Goal: Task Accomplishment & Management: Complete application form

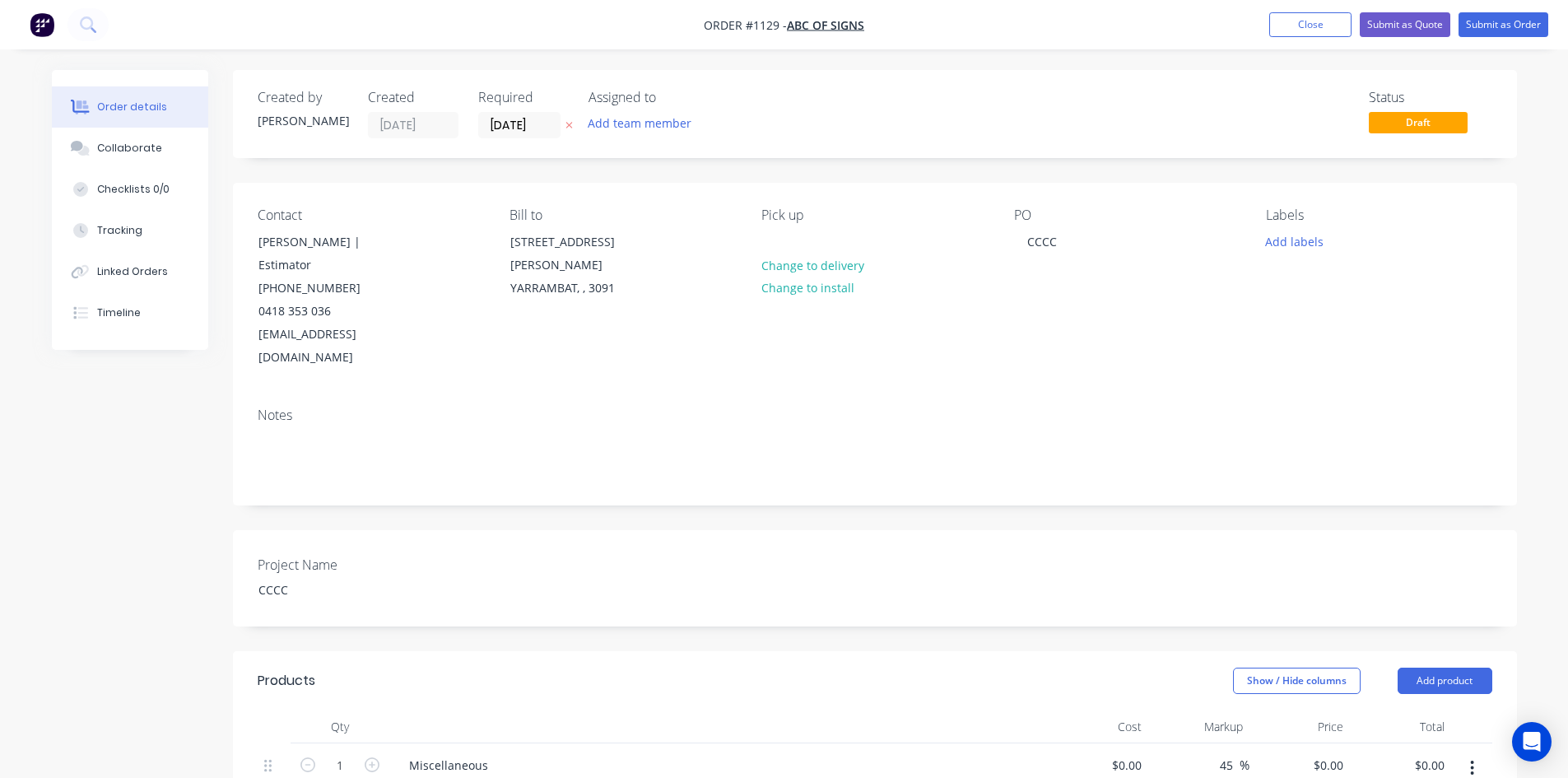
scroll to position [330, 0]
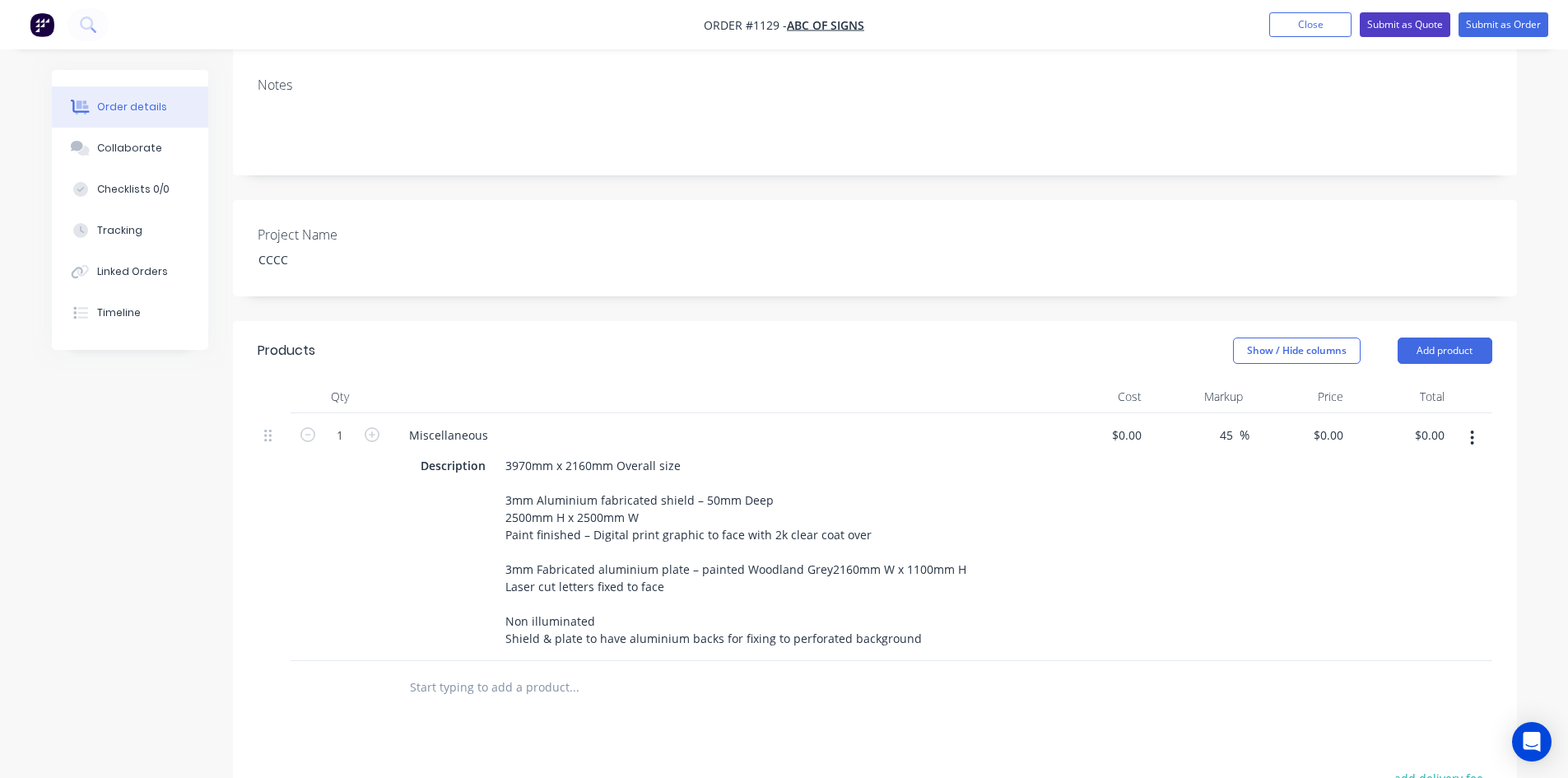
click at [1389, 17] on button "Submit as Quote" at bounding box center [1406, 24] width 90 height 24
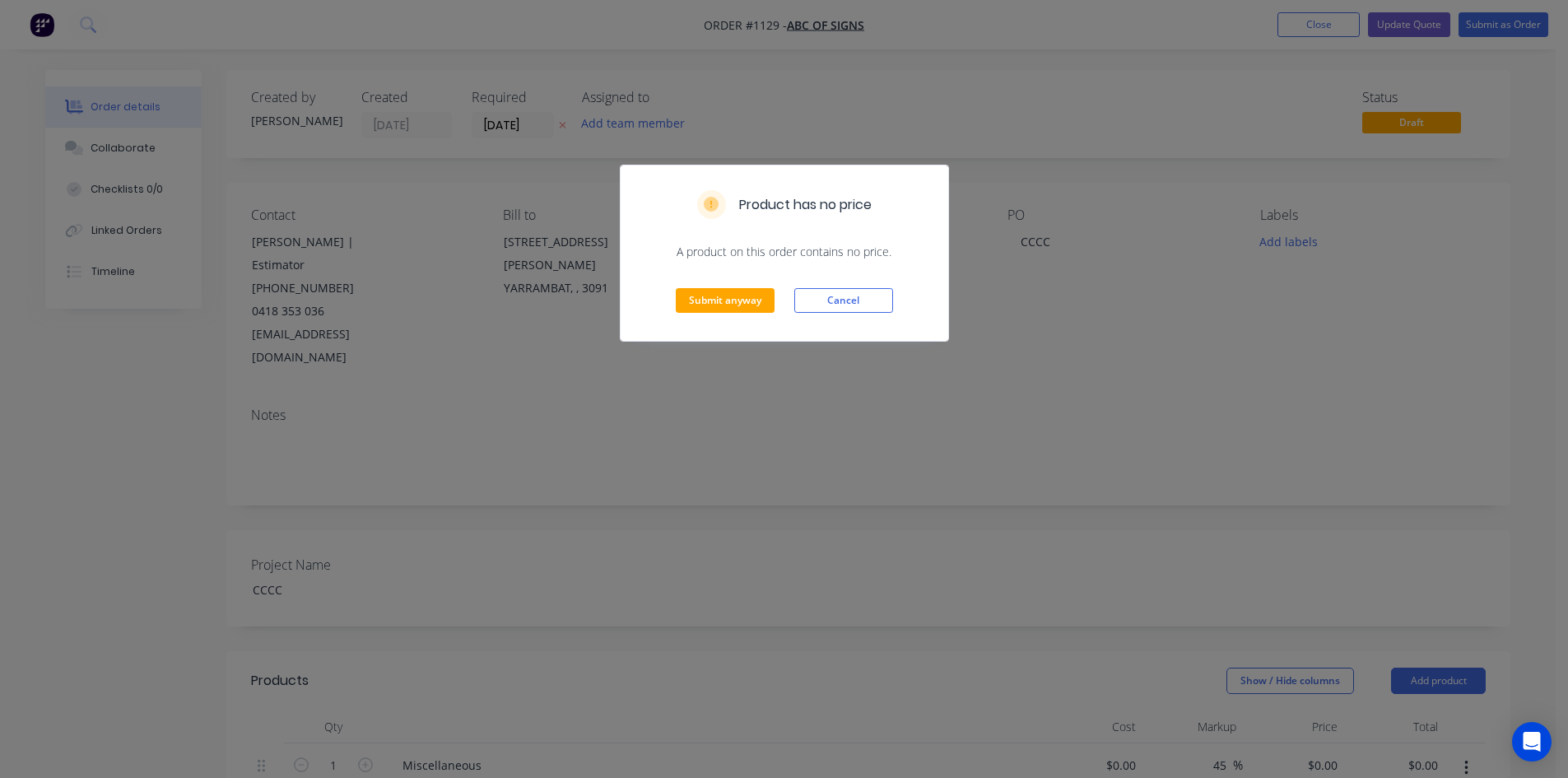
click at [1316, 27] on div "Product has no price A product on this order contains no price. Submit anyway C…" at bounding box center [784, 389] width 1568 height 778
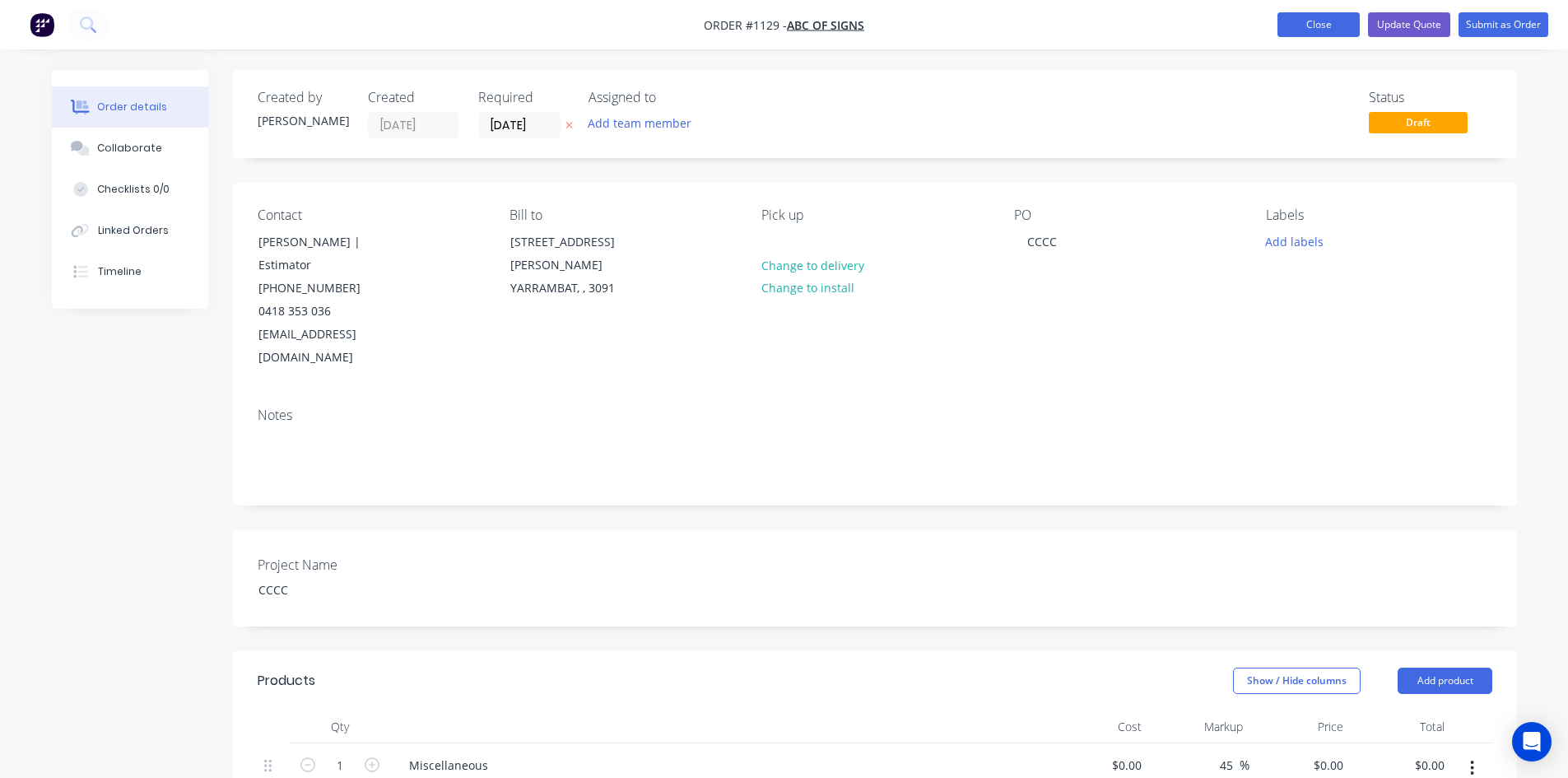
click at [1314, 26] on button "Close" at bounding box center [1318, 24] width 82 height 24
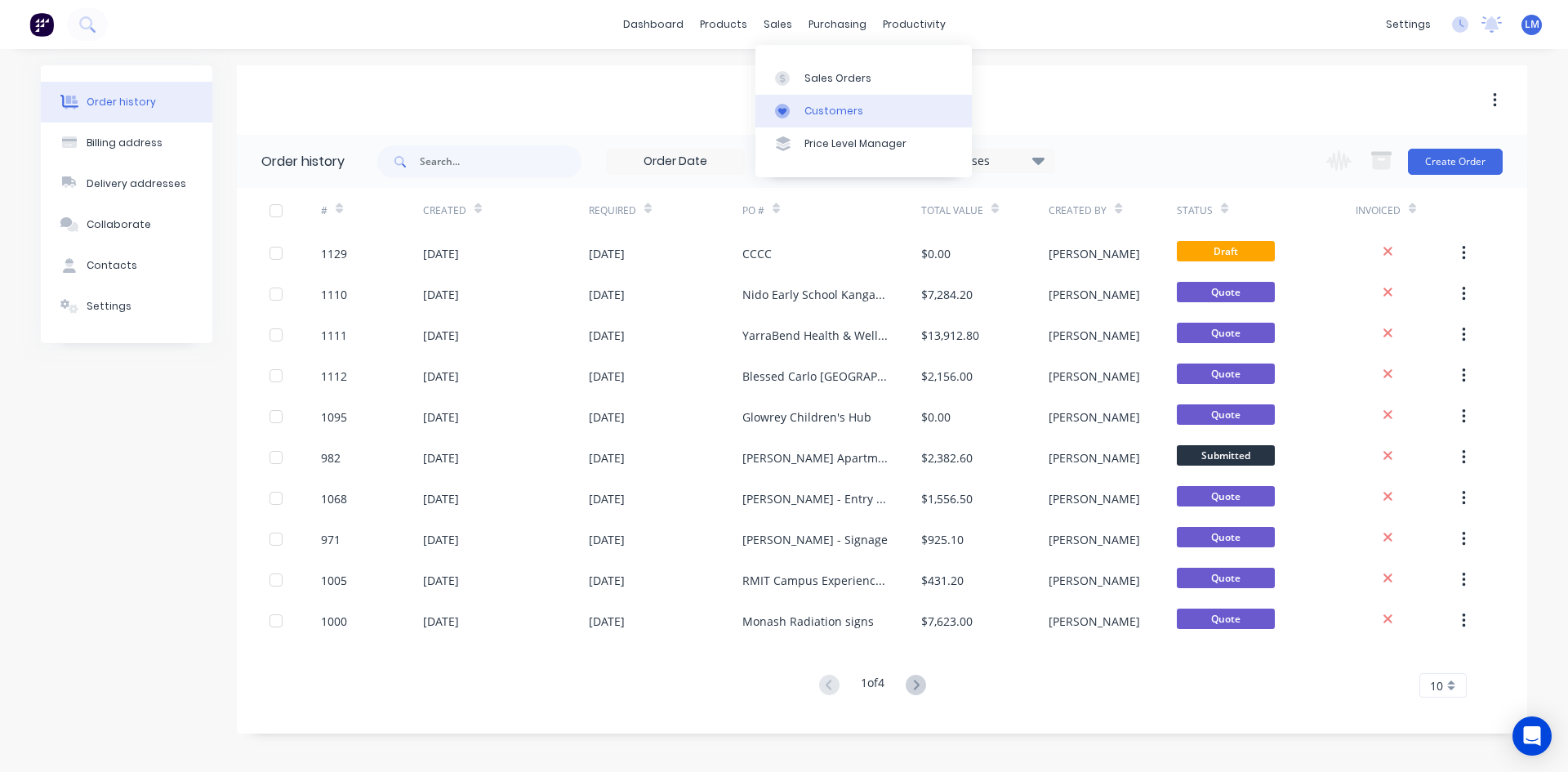
click at [835, 107] on div "Customers" at bounding box center [834, 111] width 59 height 14
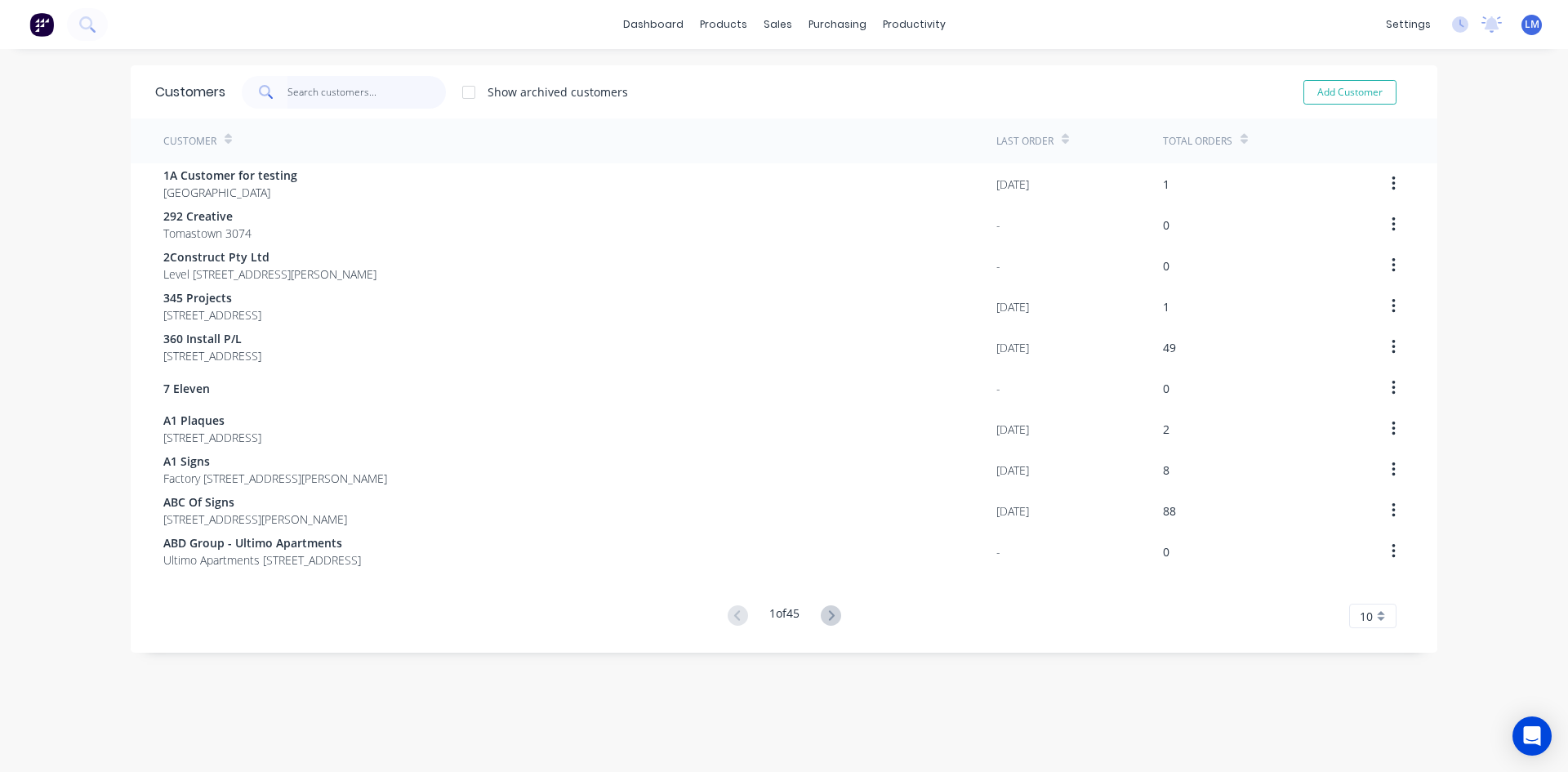
click at [317, 90] on input "text" at bounding box center [367, 92] width 159 height 32
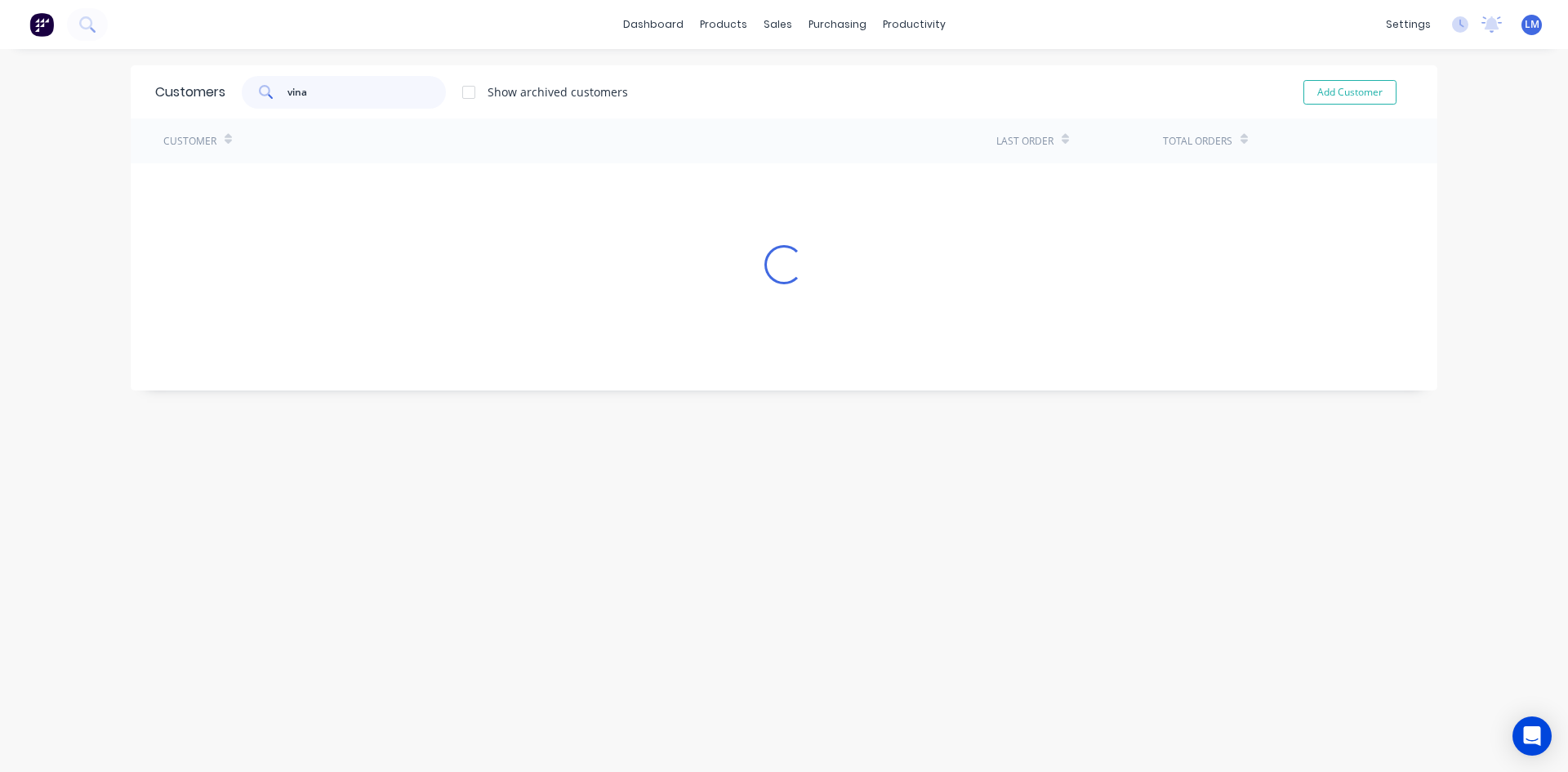
type input "vina"
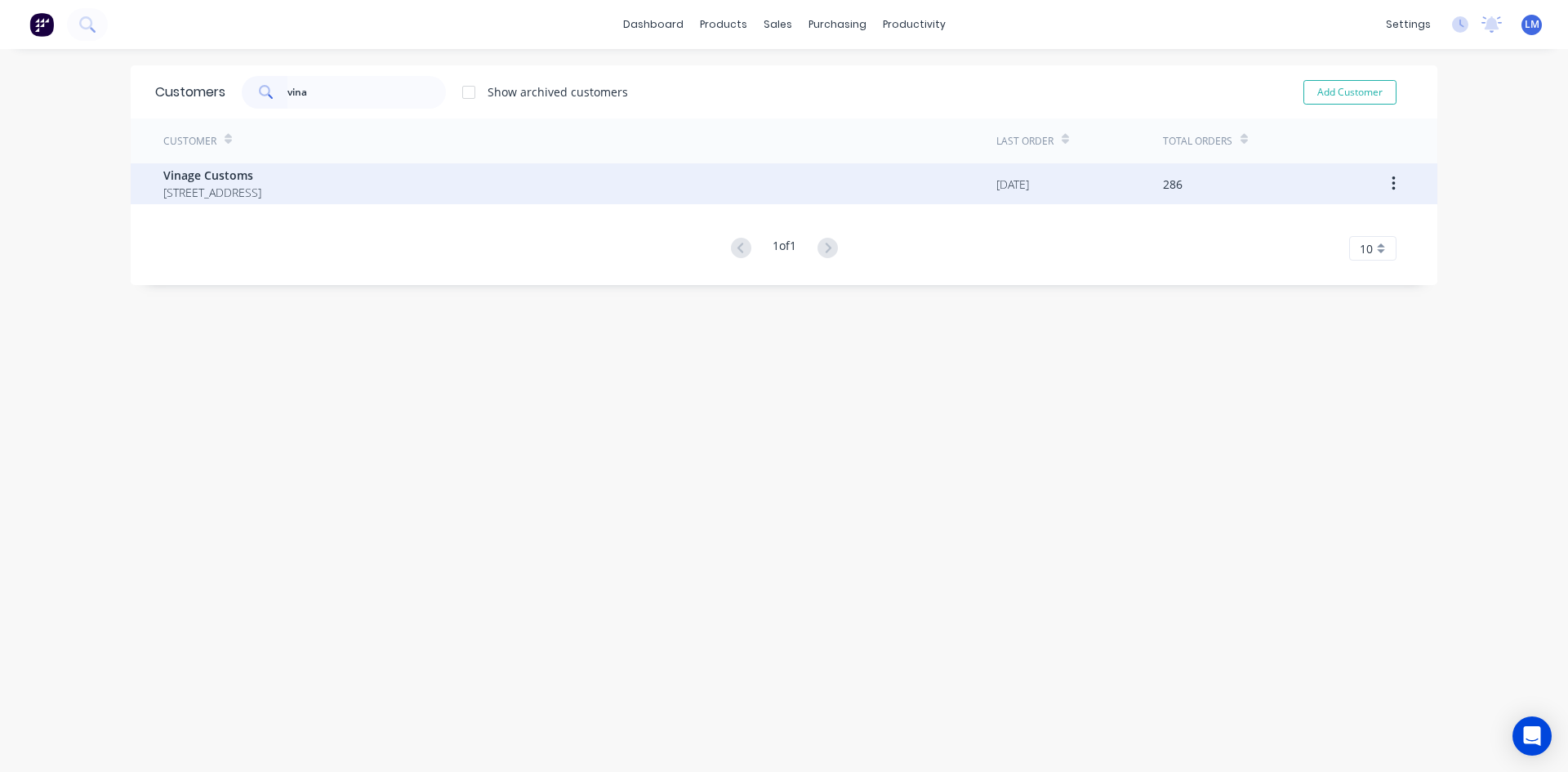
click at [201, 171] on span "Vinage Customs" at bounding box center [211, 175] width 98 height 17
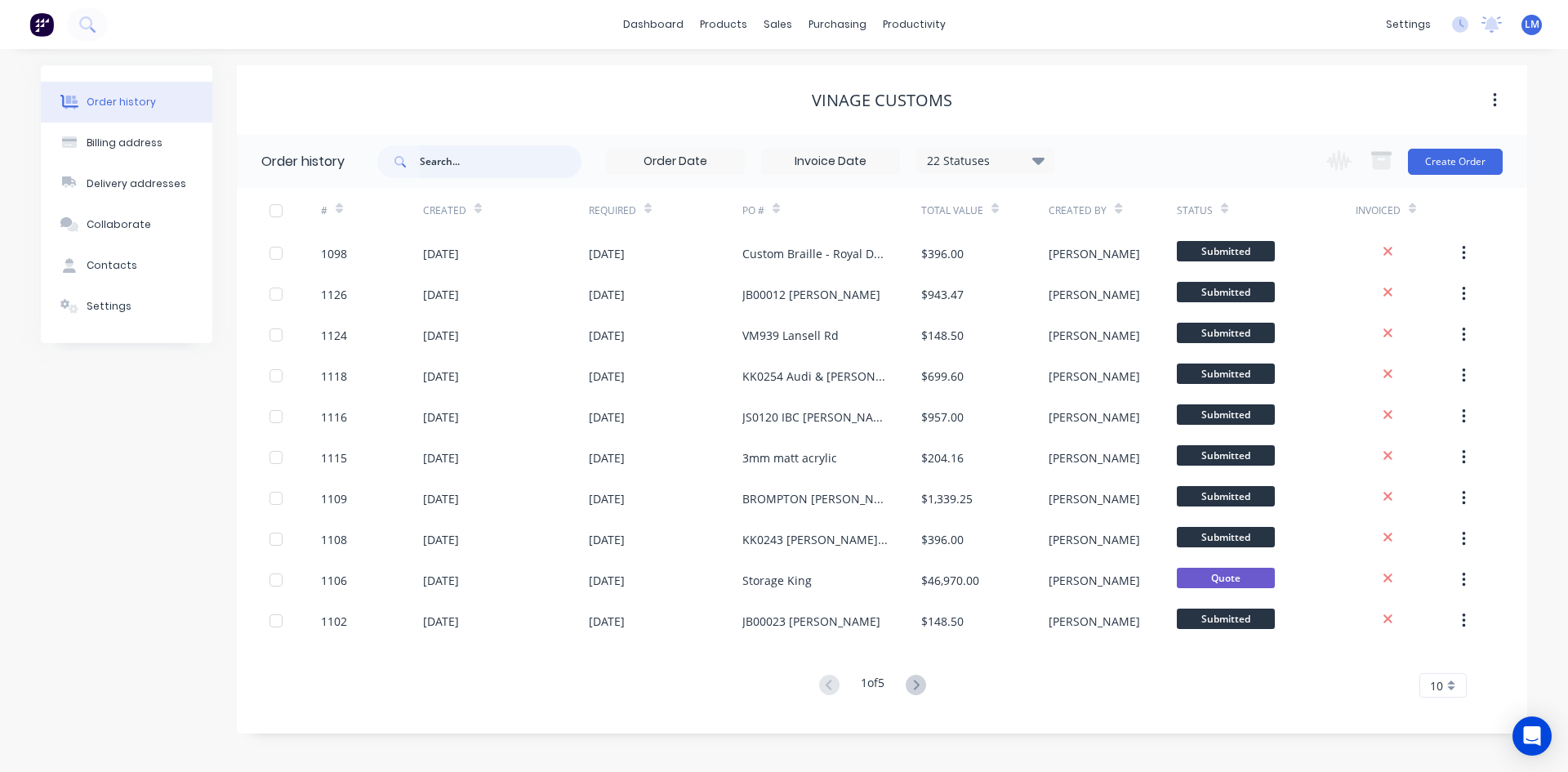
click at [463, 162] on input "text" at bounding box center [501, 161] width 162 height 32
type input "[PERSON_NAME]"
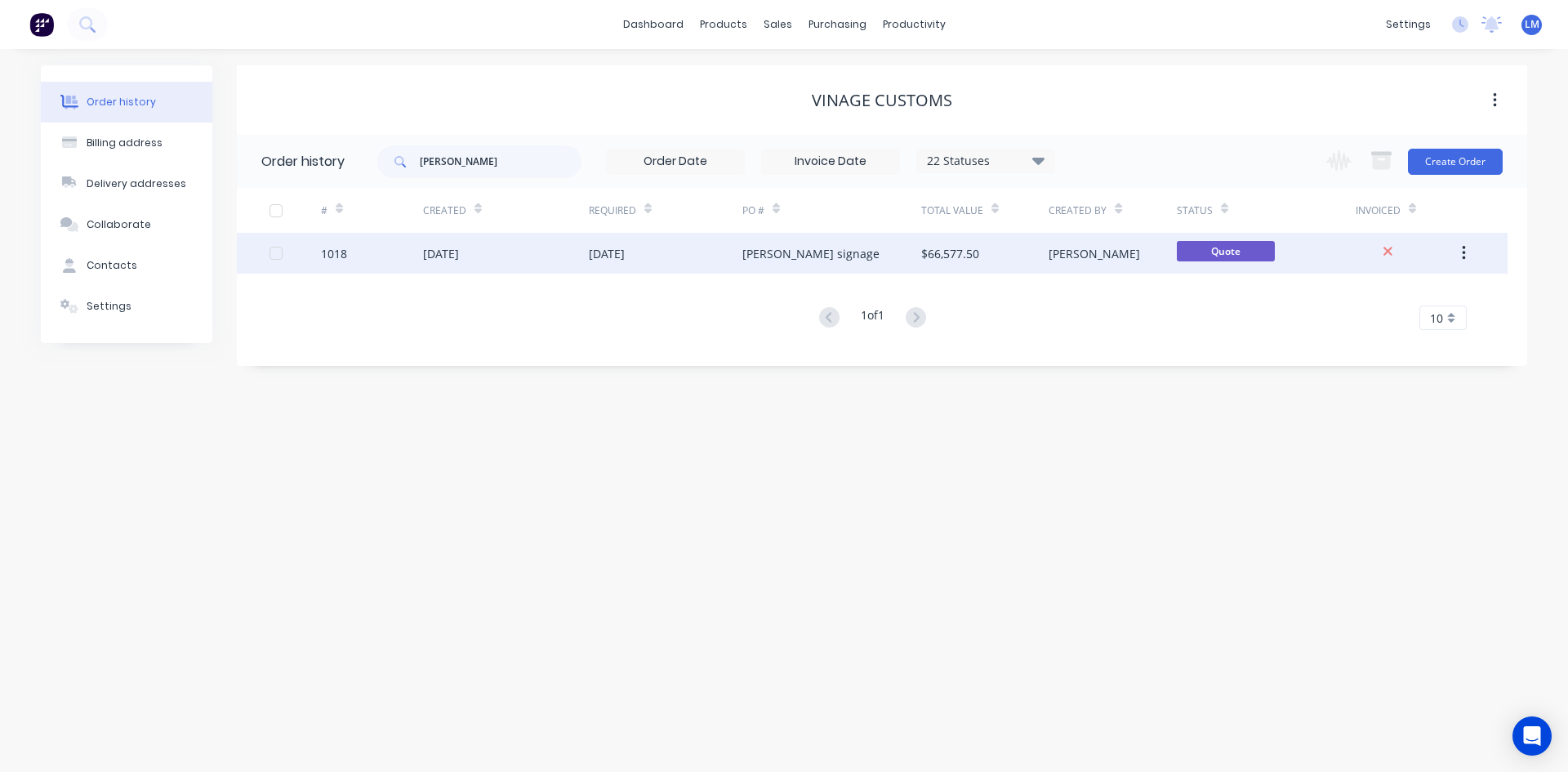
click at [827, 245] on div "[PERSON_NAME] signage" at bounding box center [832, 253] width 179 height 41
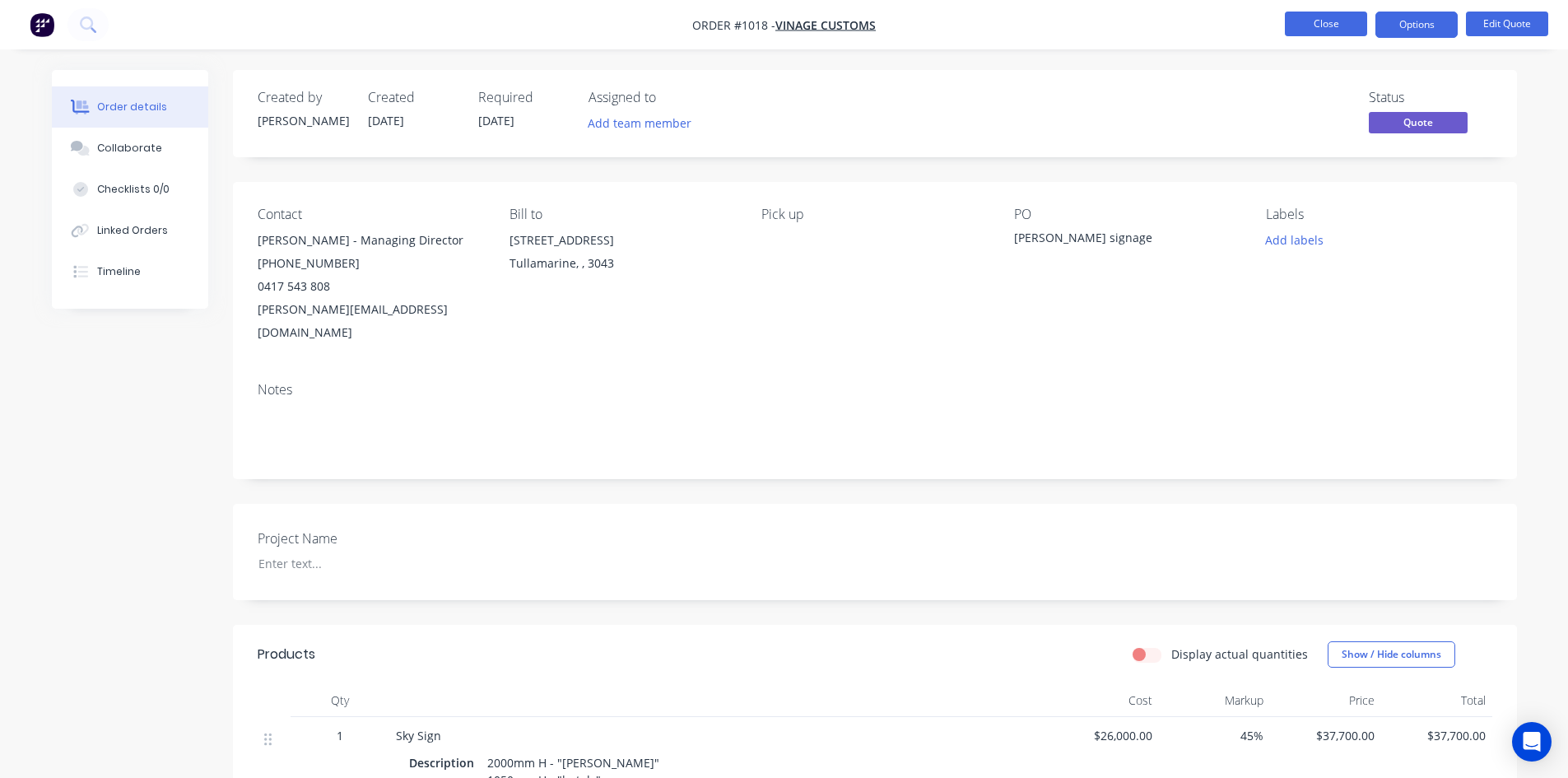
click at [1329, 17] on button "Close" at bounding box center [1326, 23] width 82 height 24
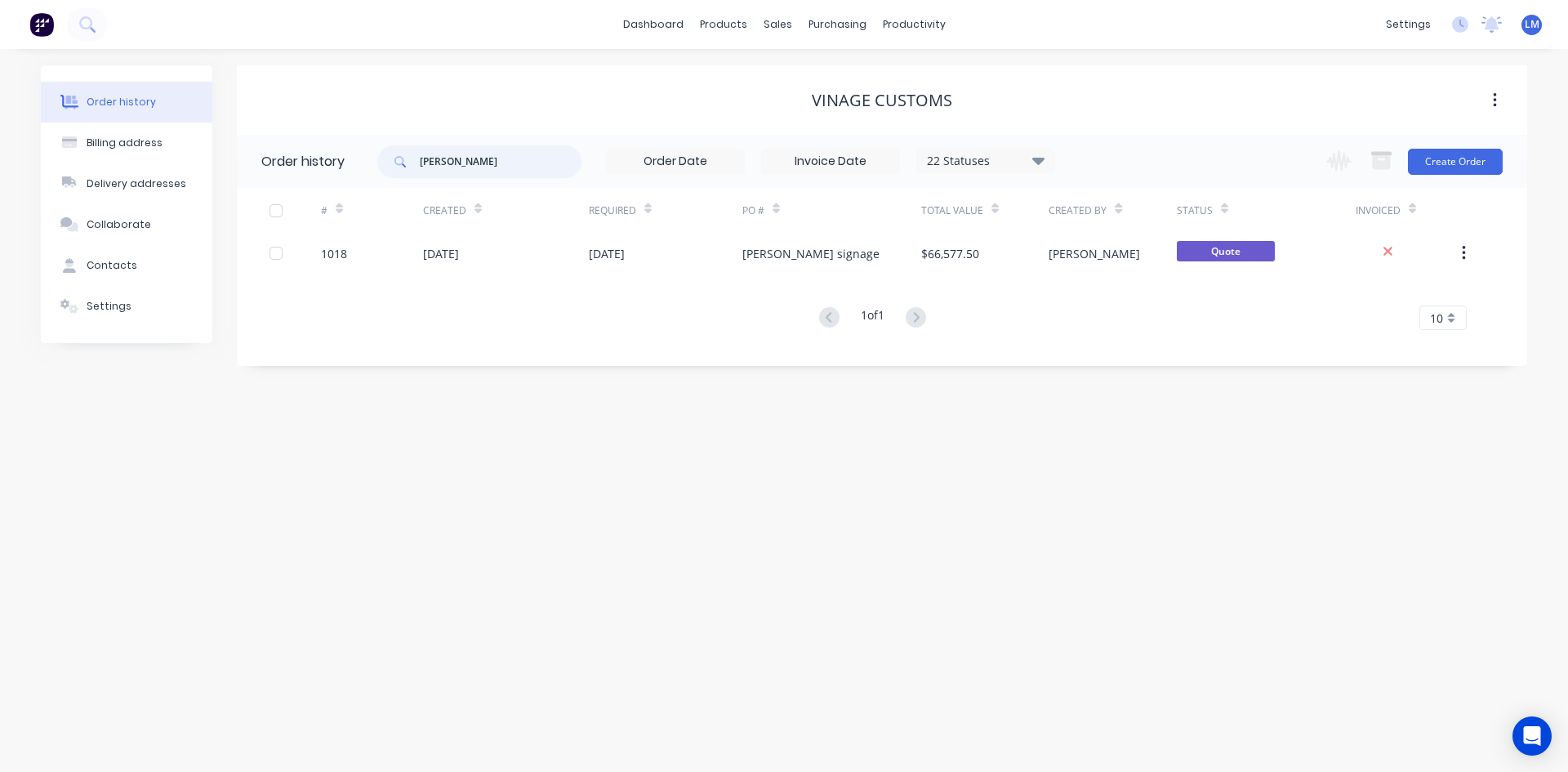
drag, startPoint x: 471, startPoint y: 159, endPoint x: 405, endPoint y: 168, distance: 66.6
click at [416, 159] on div "[PERSON_NAME]" at bounding box center [479, 161] width 204 height 32
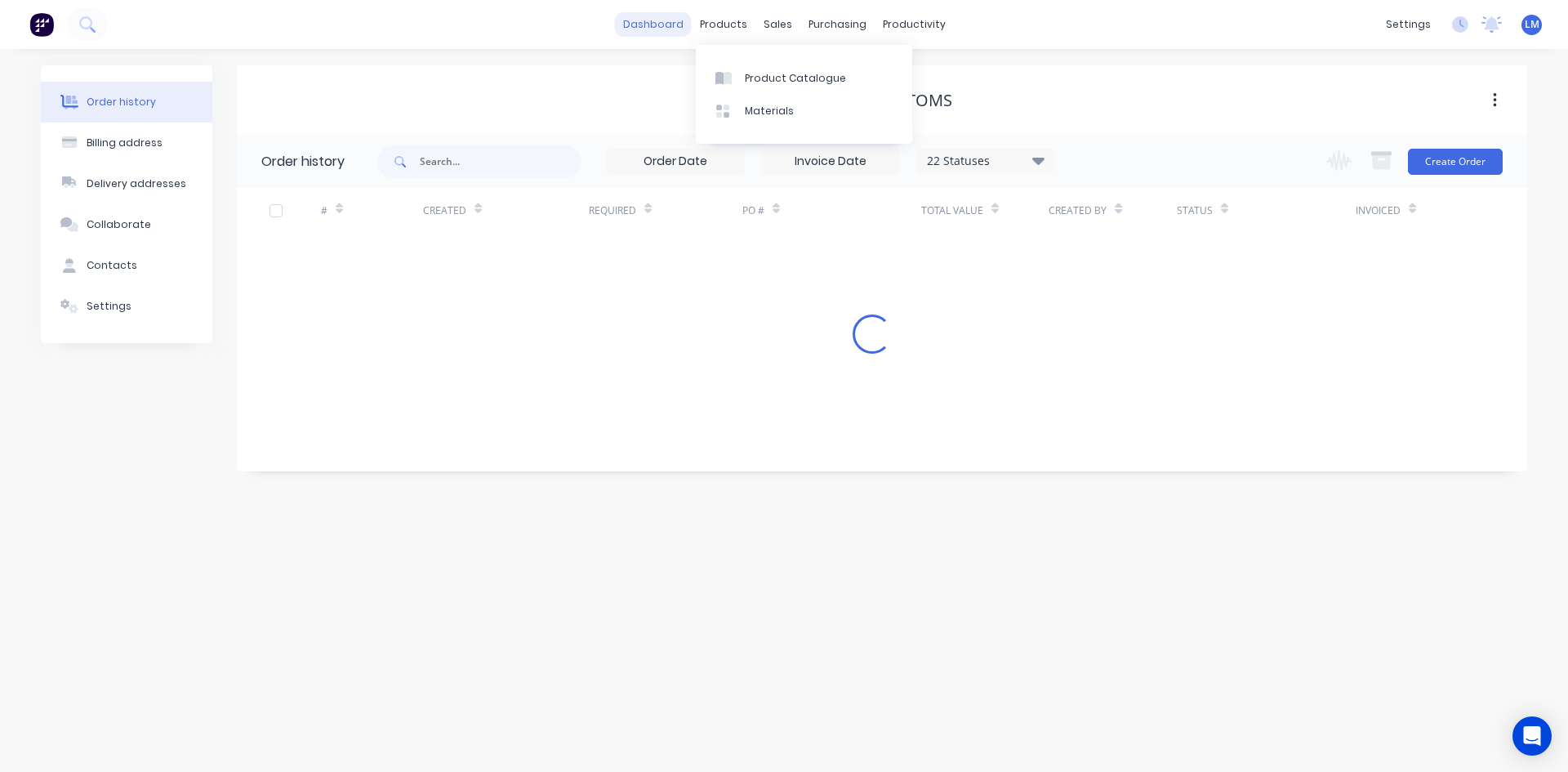
click at [666, 16] on link "dashboard" at bounding box center [654, 24] width 77 height 24
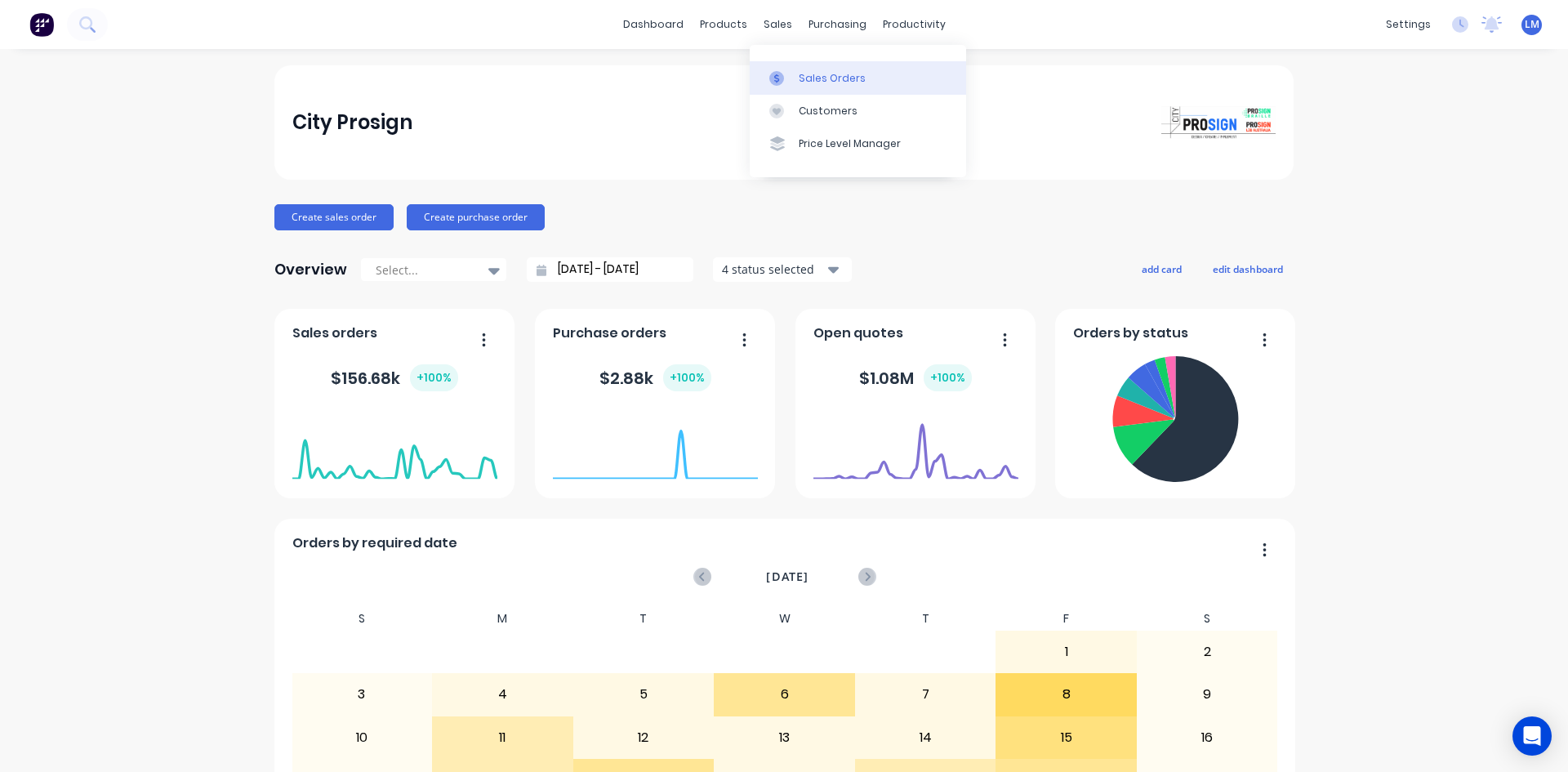
click at [829, 74] on div "Sales Orders" at bounding box center [832, 78] width 67 height 14
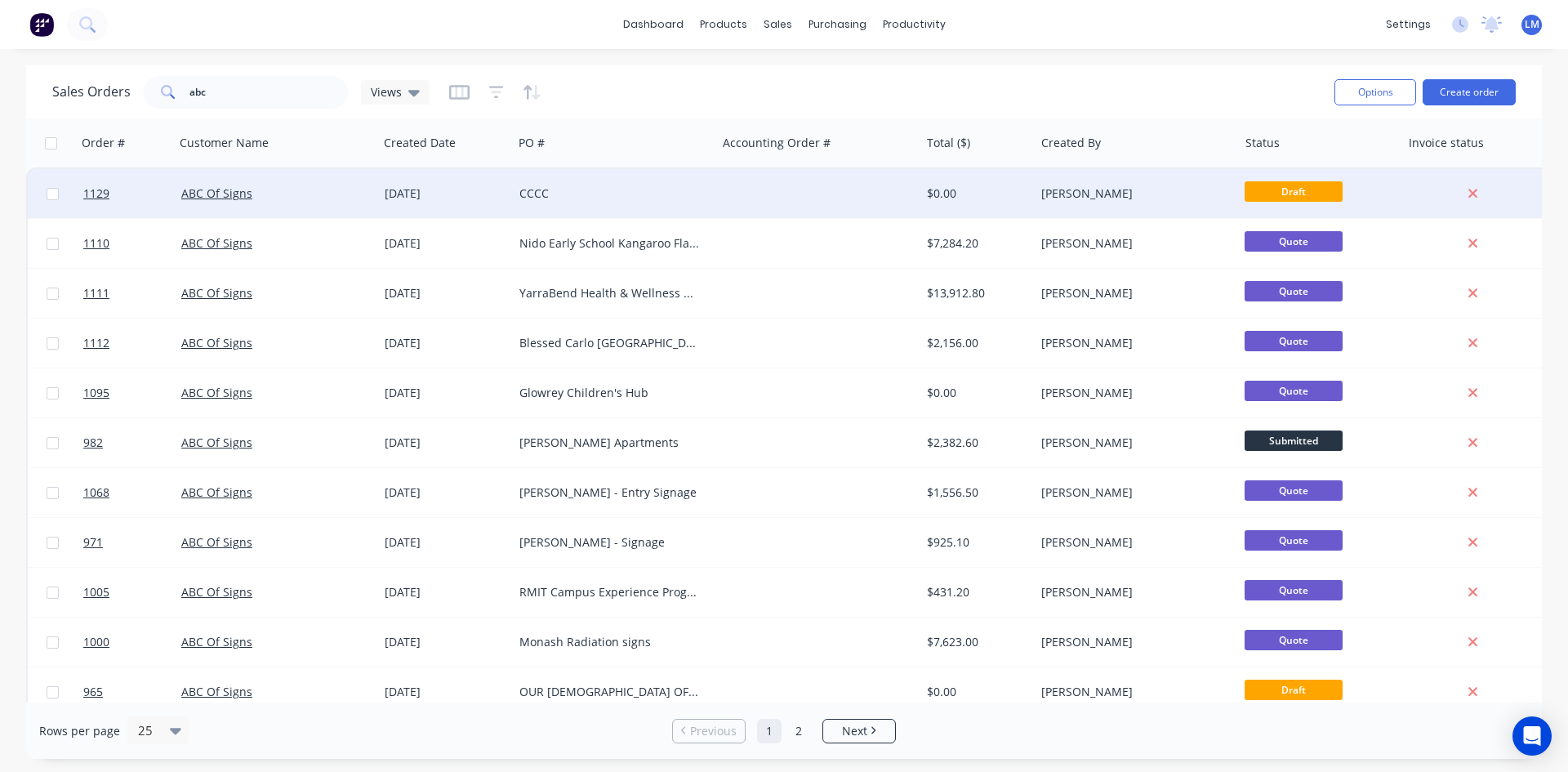
click at [707, 201] on div "CCCC" at bounding box center [614, 193] width 190 height 16
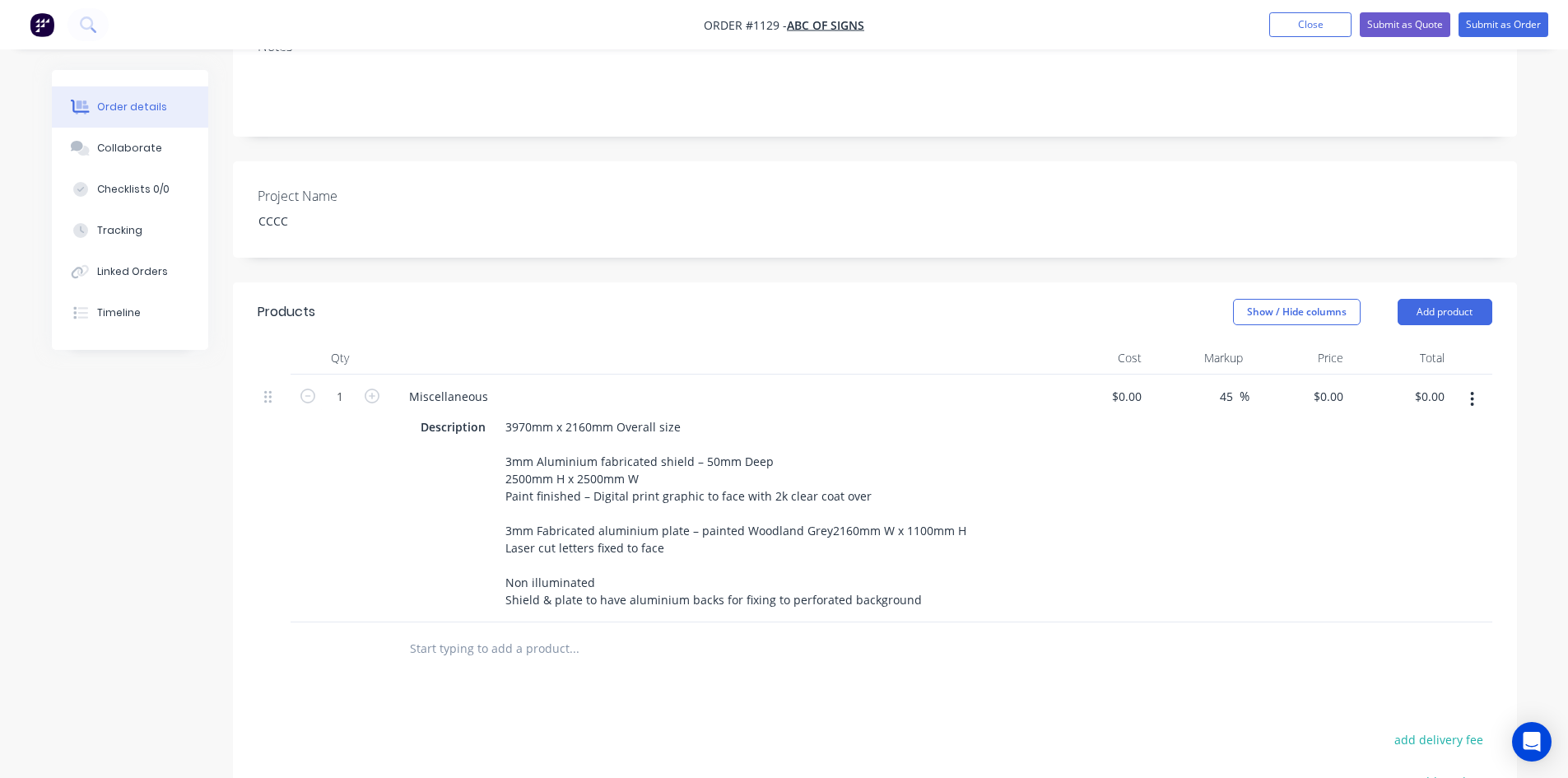
scroll to position [494, 0]
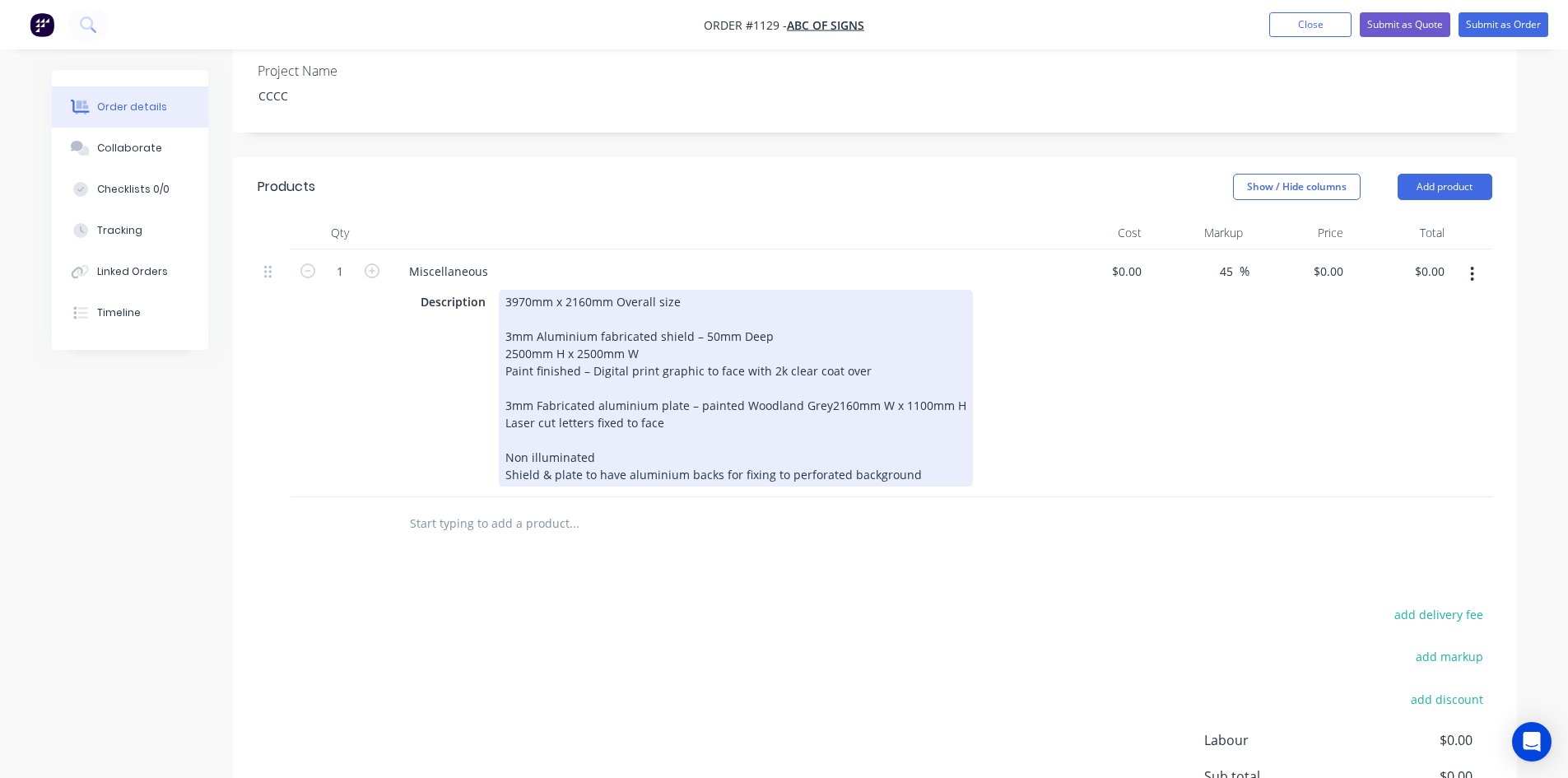
click at [499, 402] on div "3970mm x 2160mm Overall size 3mm Aluminium fabricated shield – 50mm Deep 2500mm…" at bounding box center [736, 388] width 474 height 197
click at [506, 397] on div "3970mm x 2160mm Overall size 3mm Aluminium fabricated shield – 50mm Deep 2500mm…" at bounding box center [736, 388] width 474 height 197
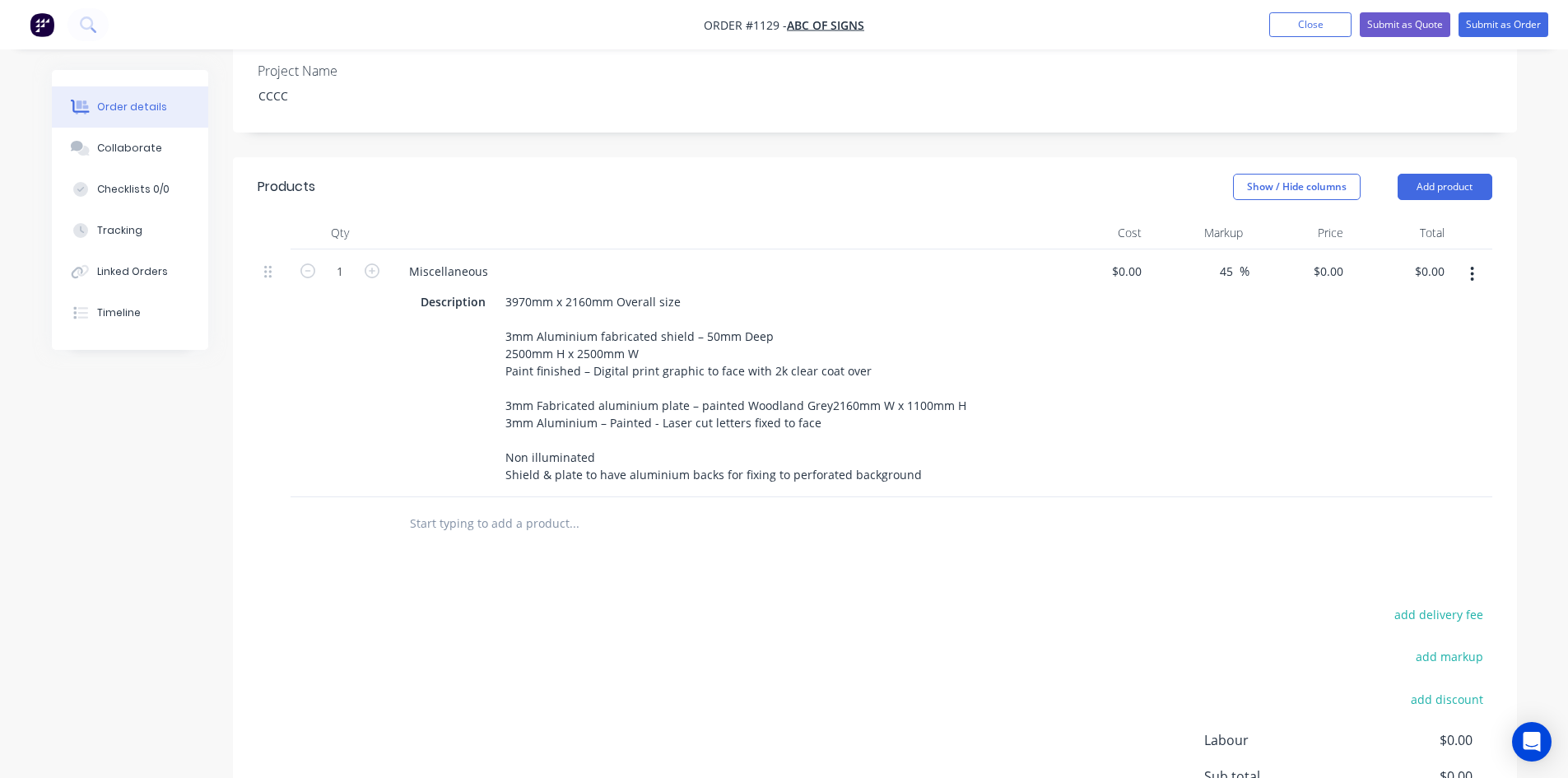
click at [764, 551] on div "Products Show / Hide columns Add product Qty Cost Markup Price Total 1 Miscella…" at bounding box center [875, 551] width 1285 height 789
click at [765, 551] on div "Products Show / Hide columns Add product Qty Cost Markup Price Total 1 Miscella…" at bounding box center [875, 551] width 1285 height 789
drag, startPoint x: 1127, startPoint y: 248, endPoint x: 1140, endPoint y: 267, distance: 23.0
click at [1127, 259] on div "0 $0.00" at bounding box center [1126, 271] width 44 height 23
type input "$6,600.00"
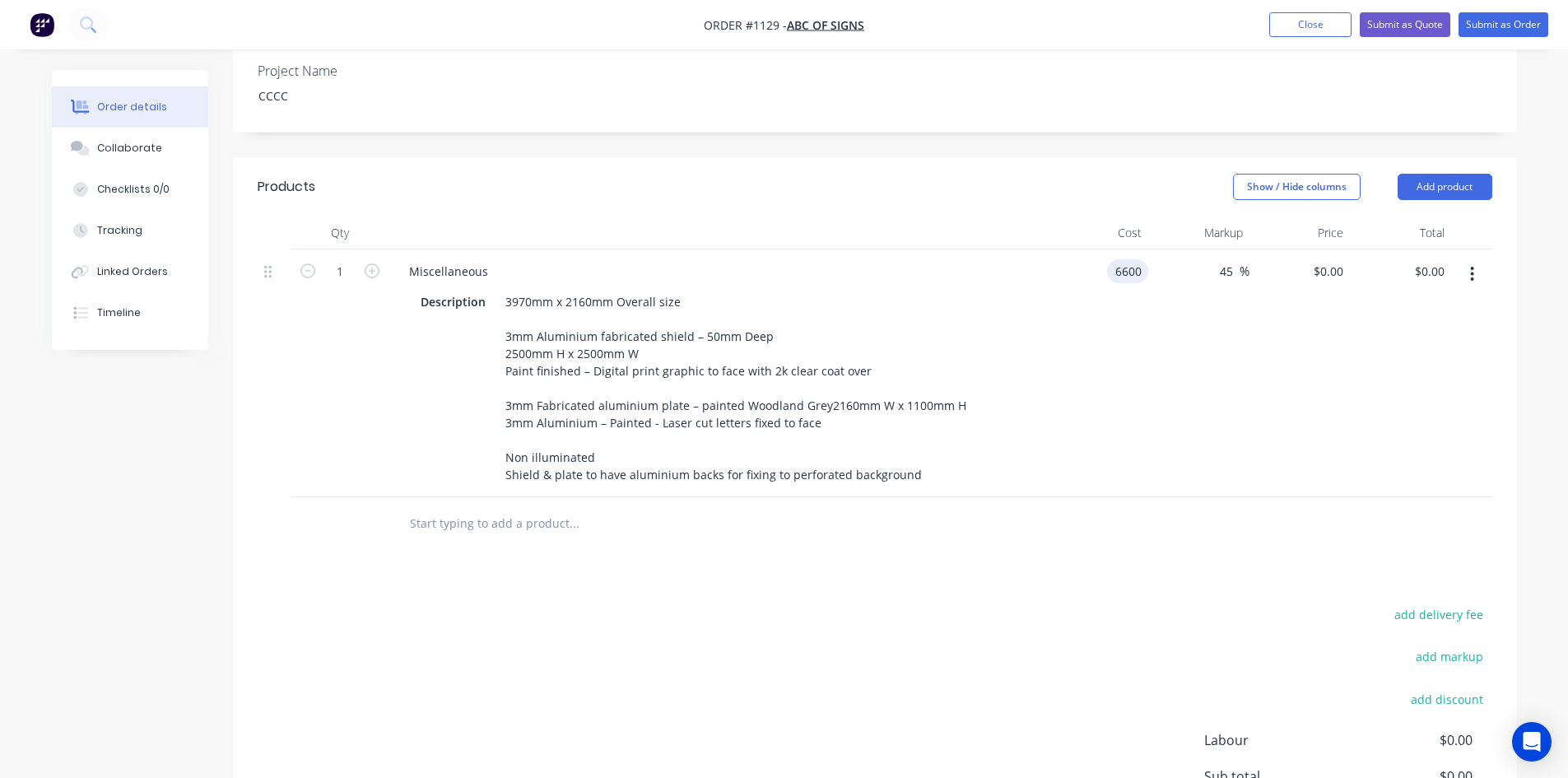
type input "$9,570.00"
click at [1112, 556] on div "Products Show / Hide columns Add product Qty Cost Markup Price Total 1 Miscella…" at bounding box center [875, 551] width 1285 height 789
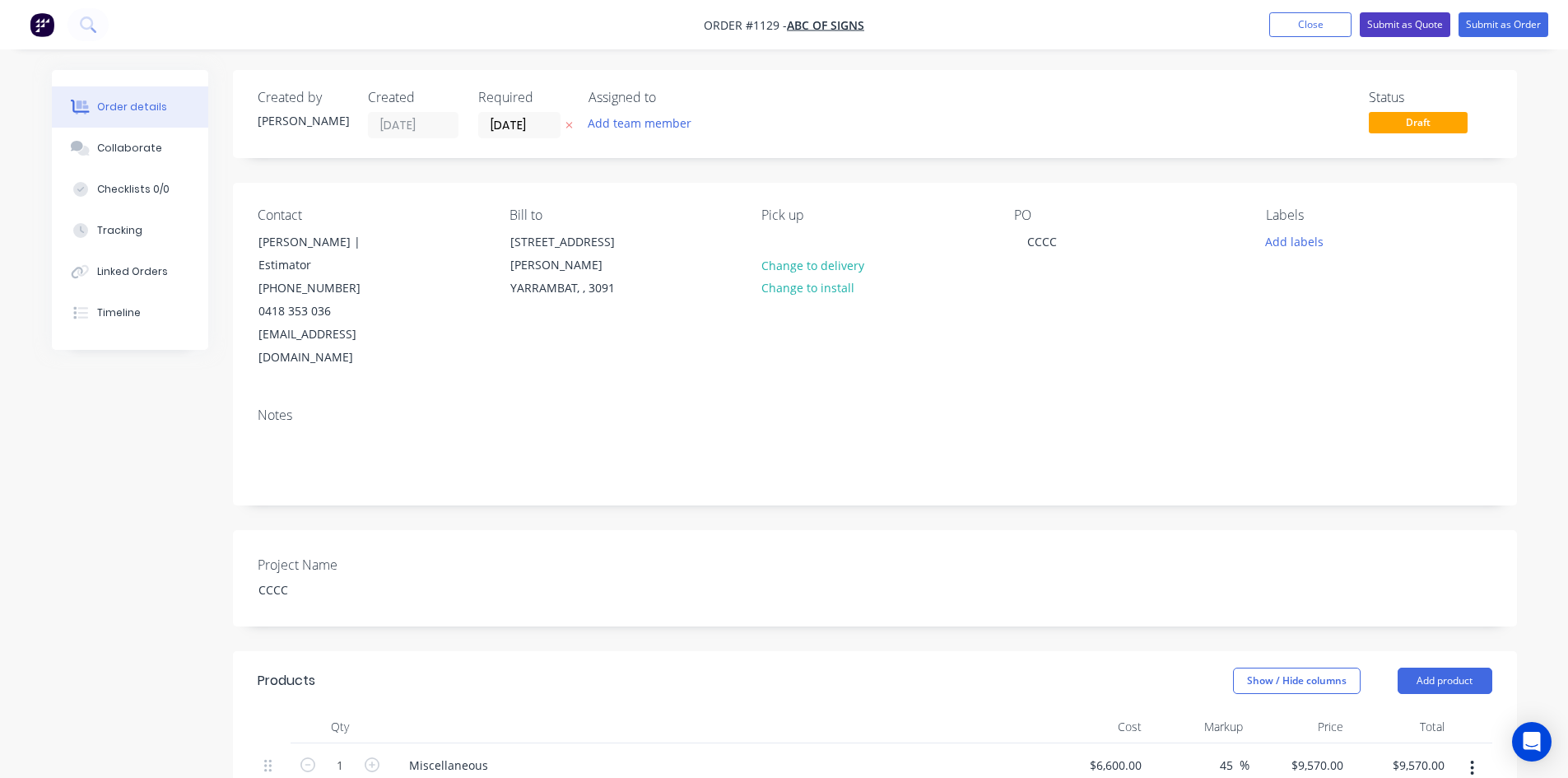
click at [1381, 28] on button "Submit as Quote" at bounding box center [1406, 24] width 90 height 24
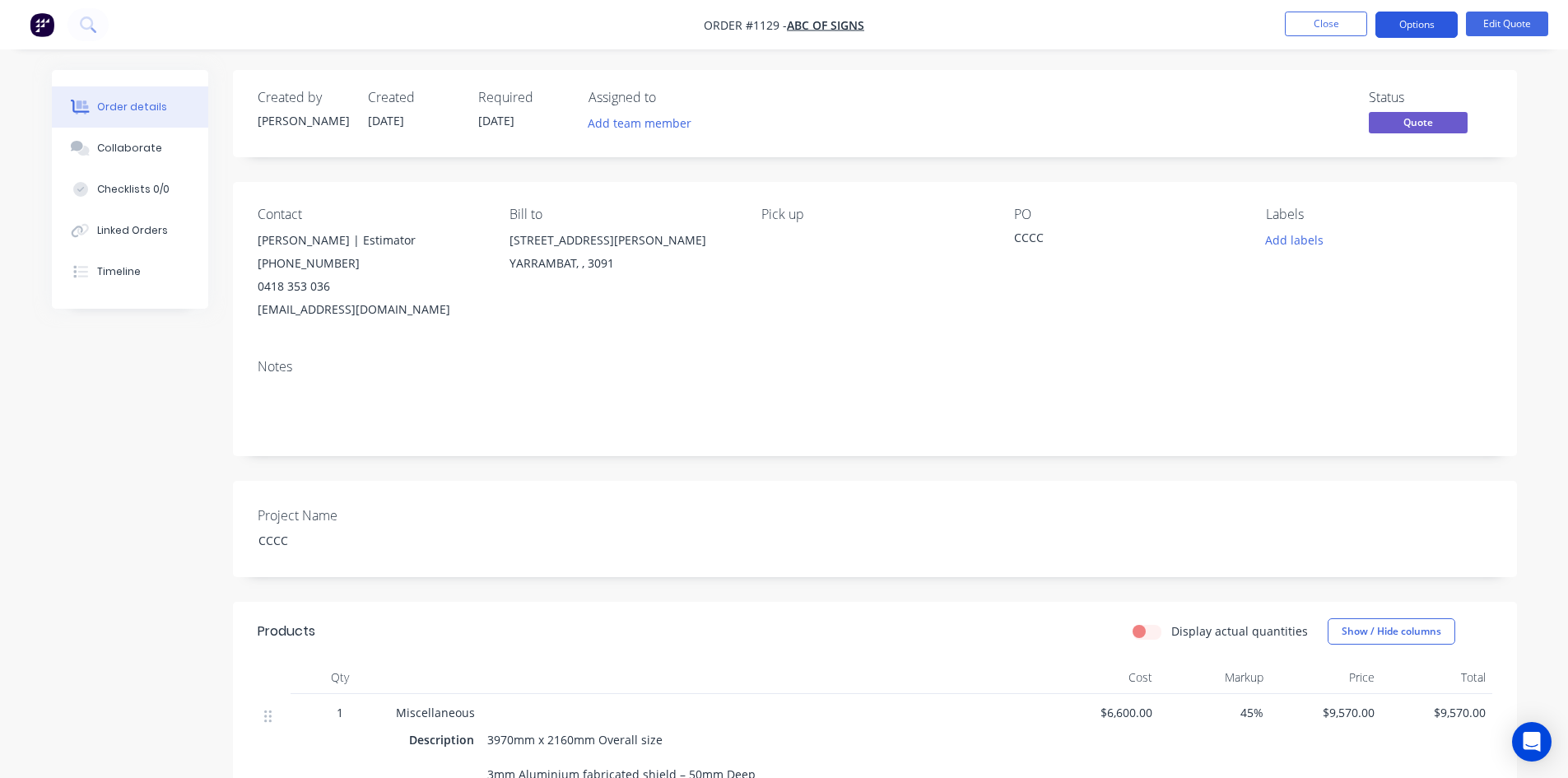
click at [1408, 28] on button "Options" at bounding box center [1416, 24] width 82 height 26
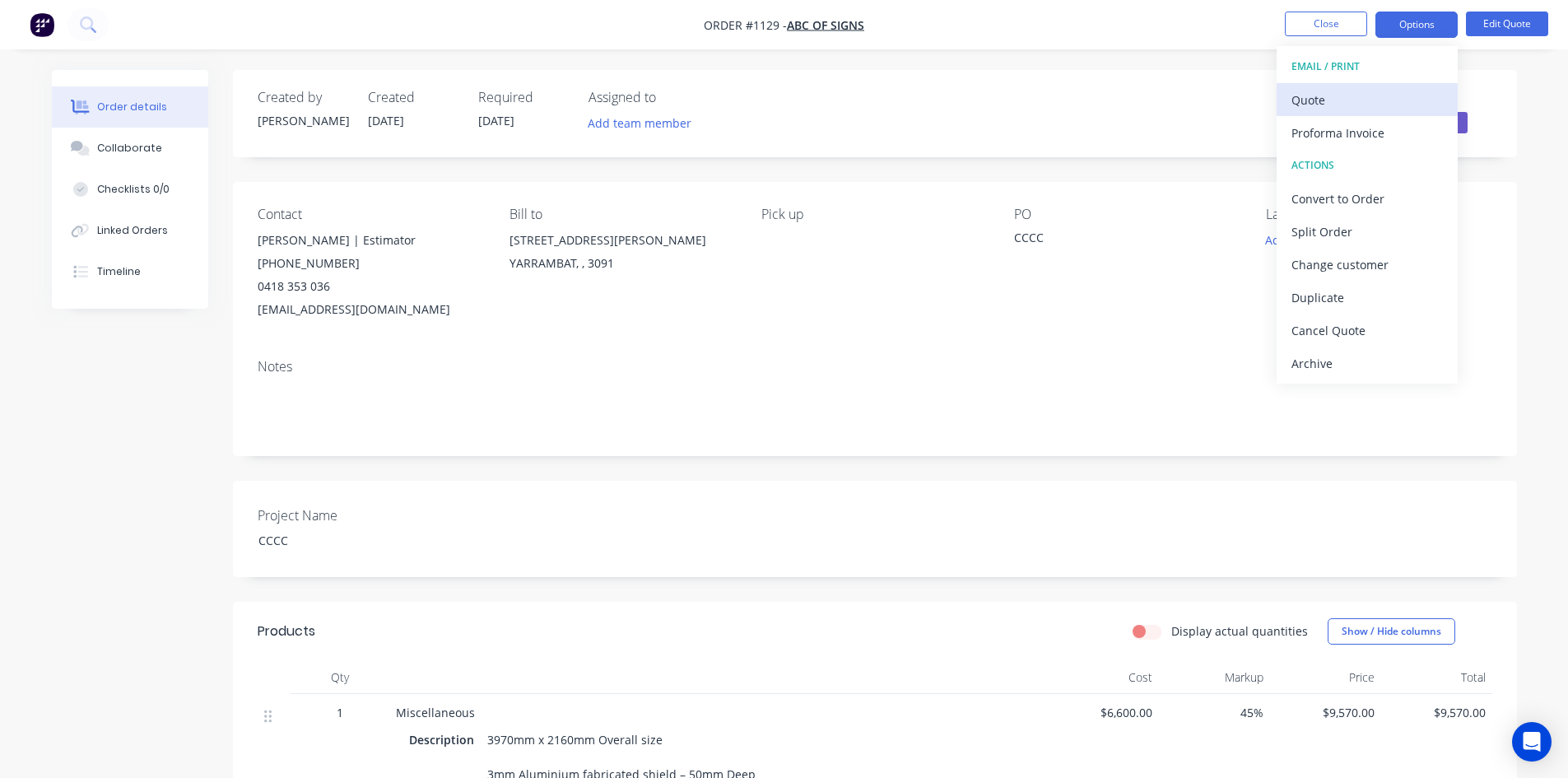
click at [1387, 105] on div "Quote" at bounding box center [1368, 100] width 152 height 23
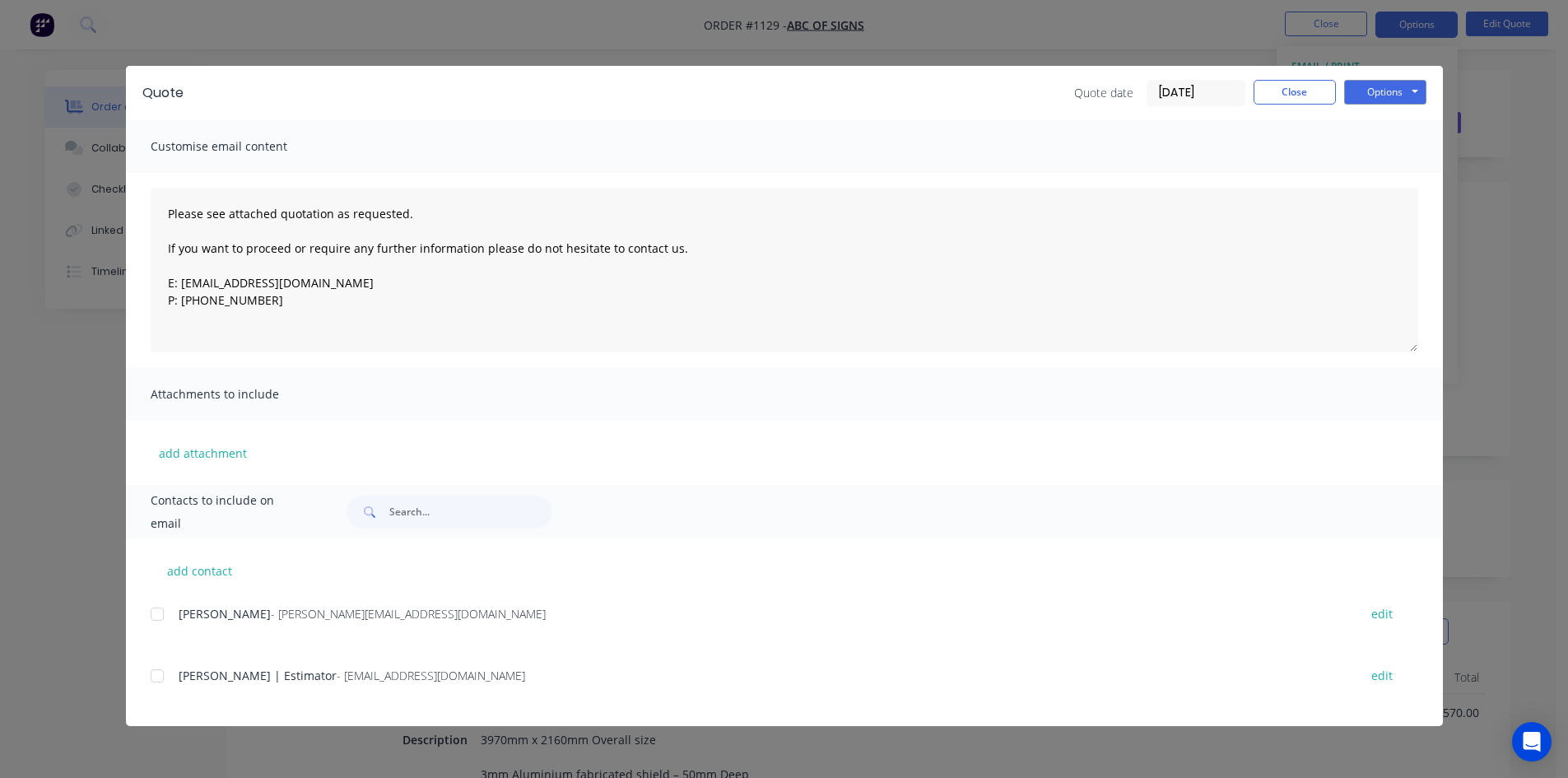
click at [155, 676] on div at bounding box center [157, 675] width 32 height 32
click at [154, 675] on div at bounding box center [157, 675] width 32 height 32
click at [1387, 90] on button "Options" at bounding box center [1385, 91] width 82 height 24
click at [1375, 146] on button "Print" at bounding box center [1396, 149] width 106 height 27
click at [1288, 92] on button "Close" at bounding box center [1294, 91] width 82 height 24
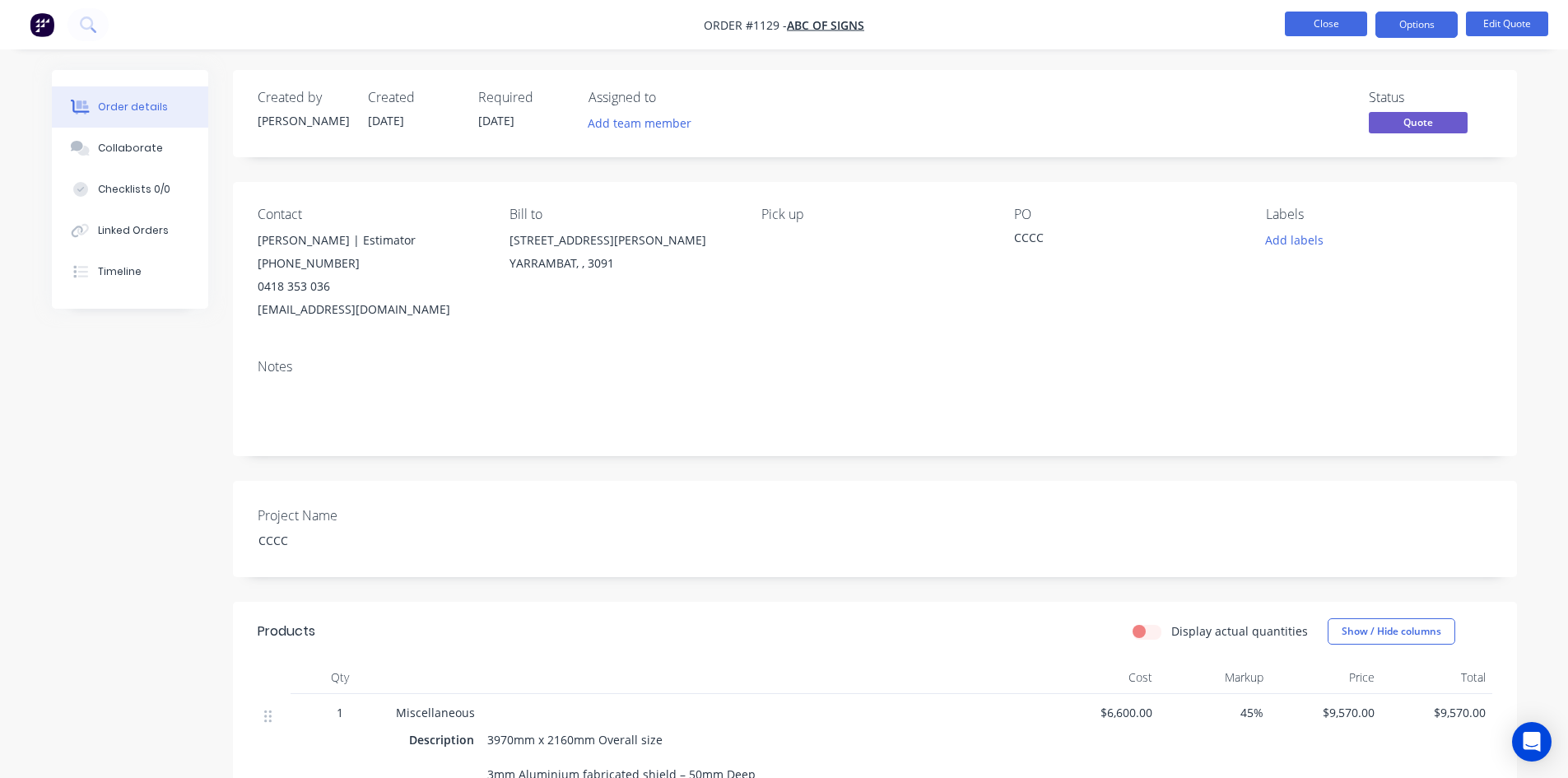
click at [1324, 26] on button "Close" at bounding box center [1326, 23] width 82 height 24
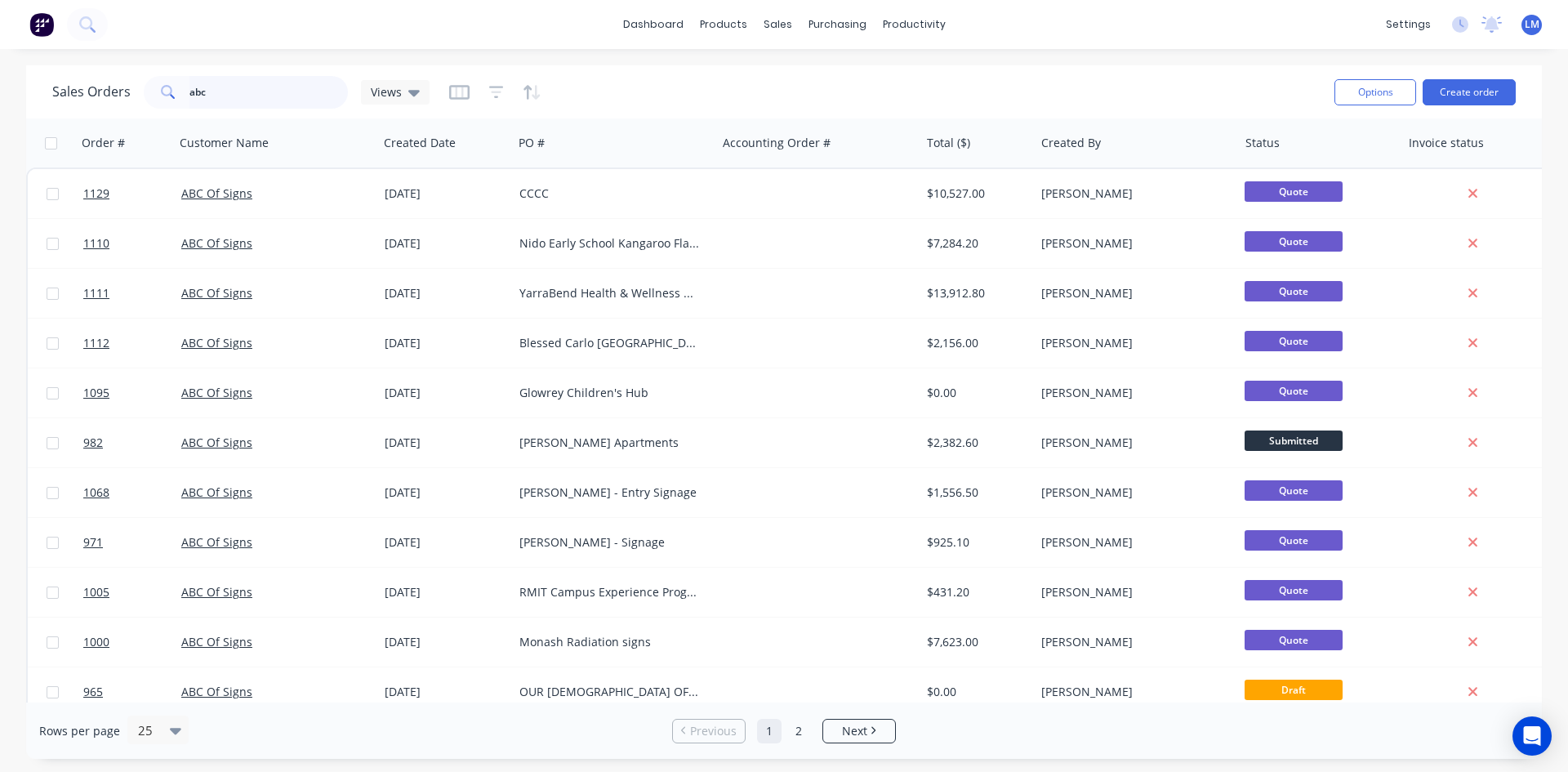
drag, startPoint x: 223, startPoint y: 95, endPoint x: 149, endPoint y: 90, distance: 74.2
click at [149, 90] on div "abc" at bounding box center [246, 92] width 204 height 32
click at [747, 79] on div "Sales Orders Views" at bounding box center [686, 91] width 1269 height 40
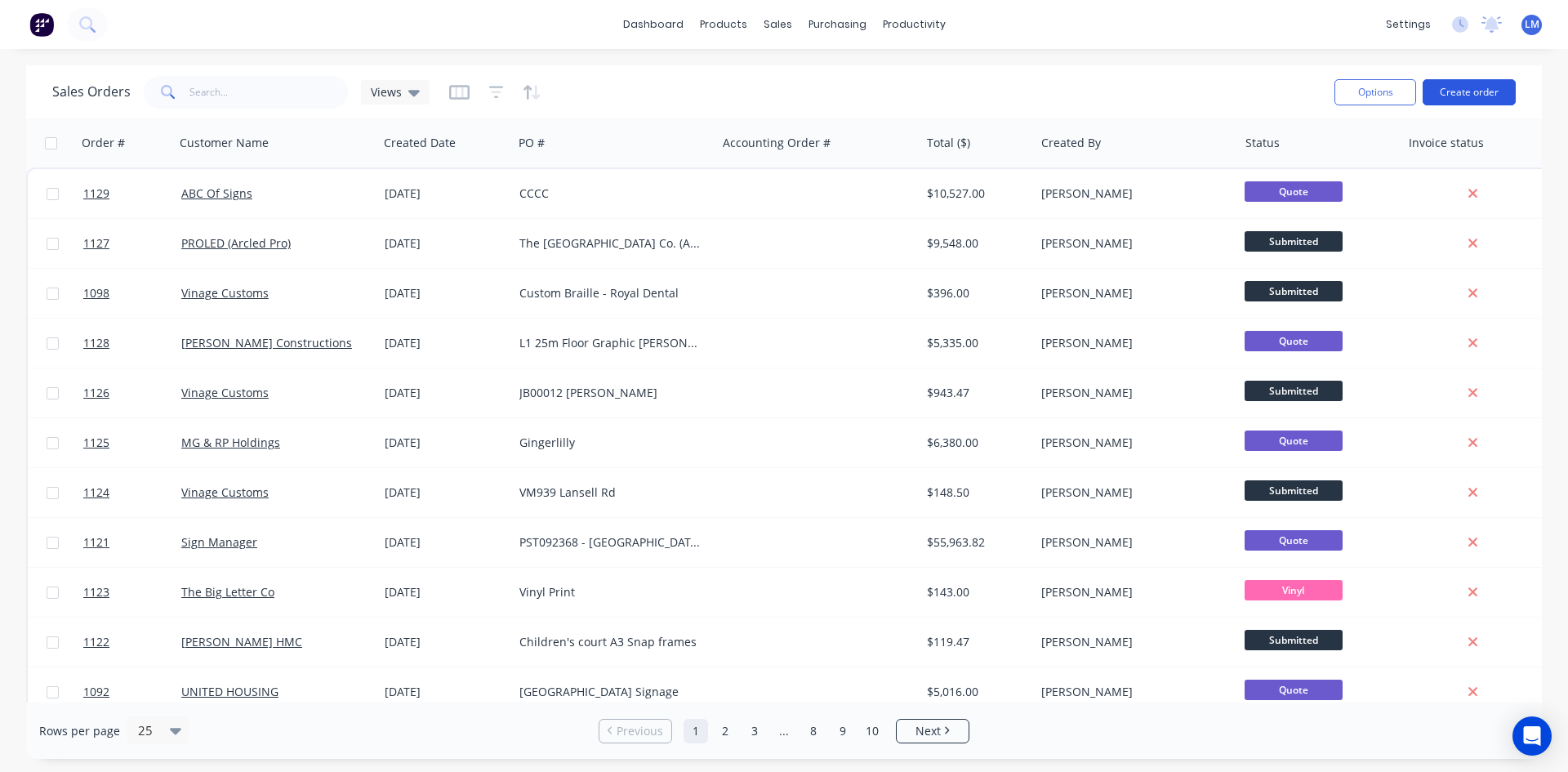
click at [1479, 87] on button "Create order" at bounding box center [1469, 91] width 93 height 26
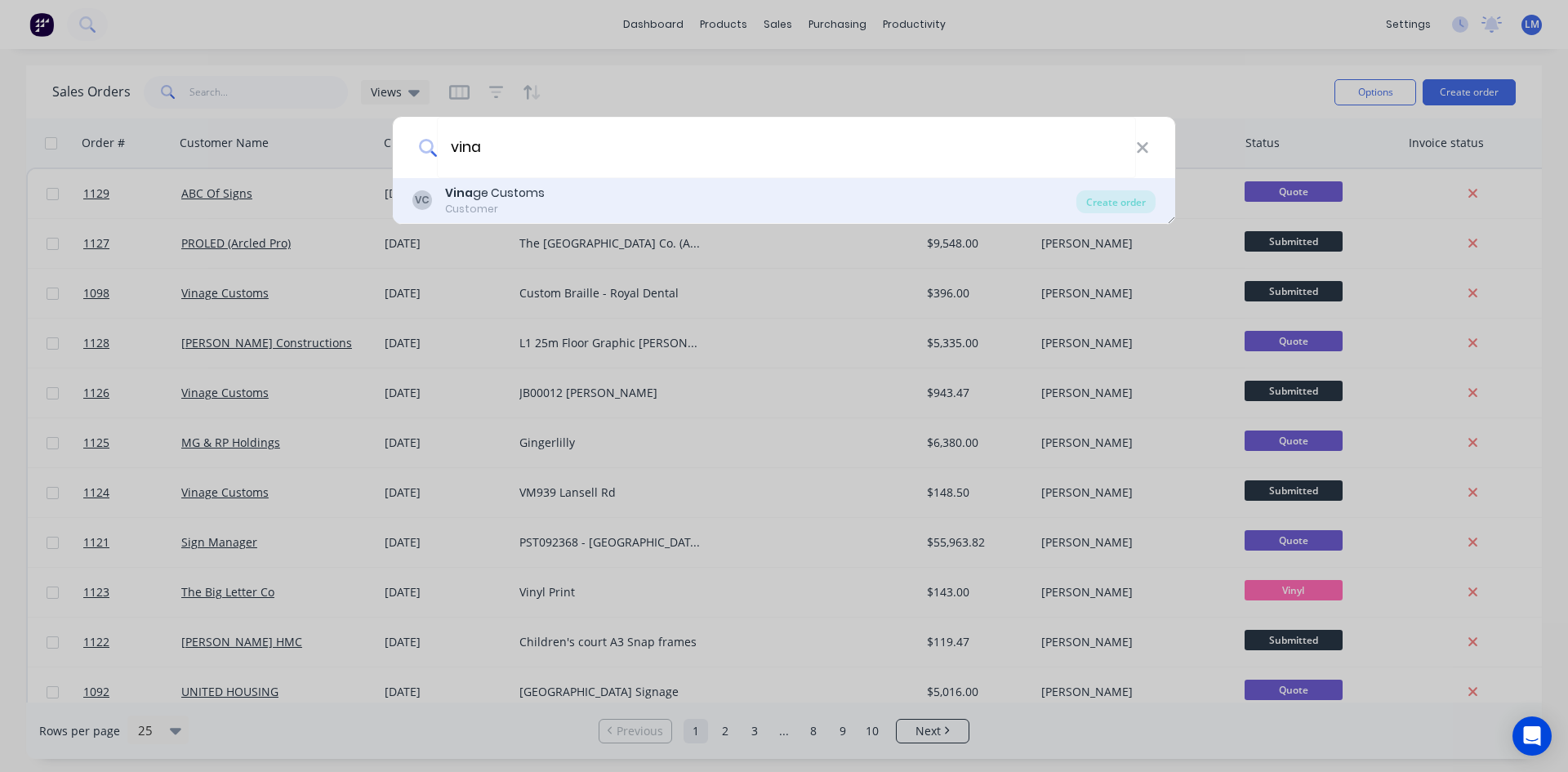
type input "vina"
click at [538, 191] on div "Vina ge Customs" at bounding box center [494, 193] width 99 height 17
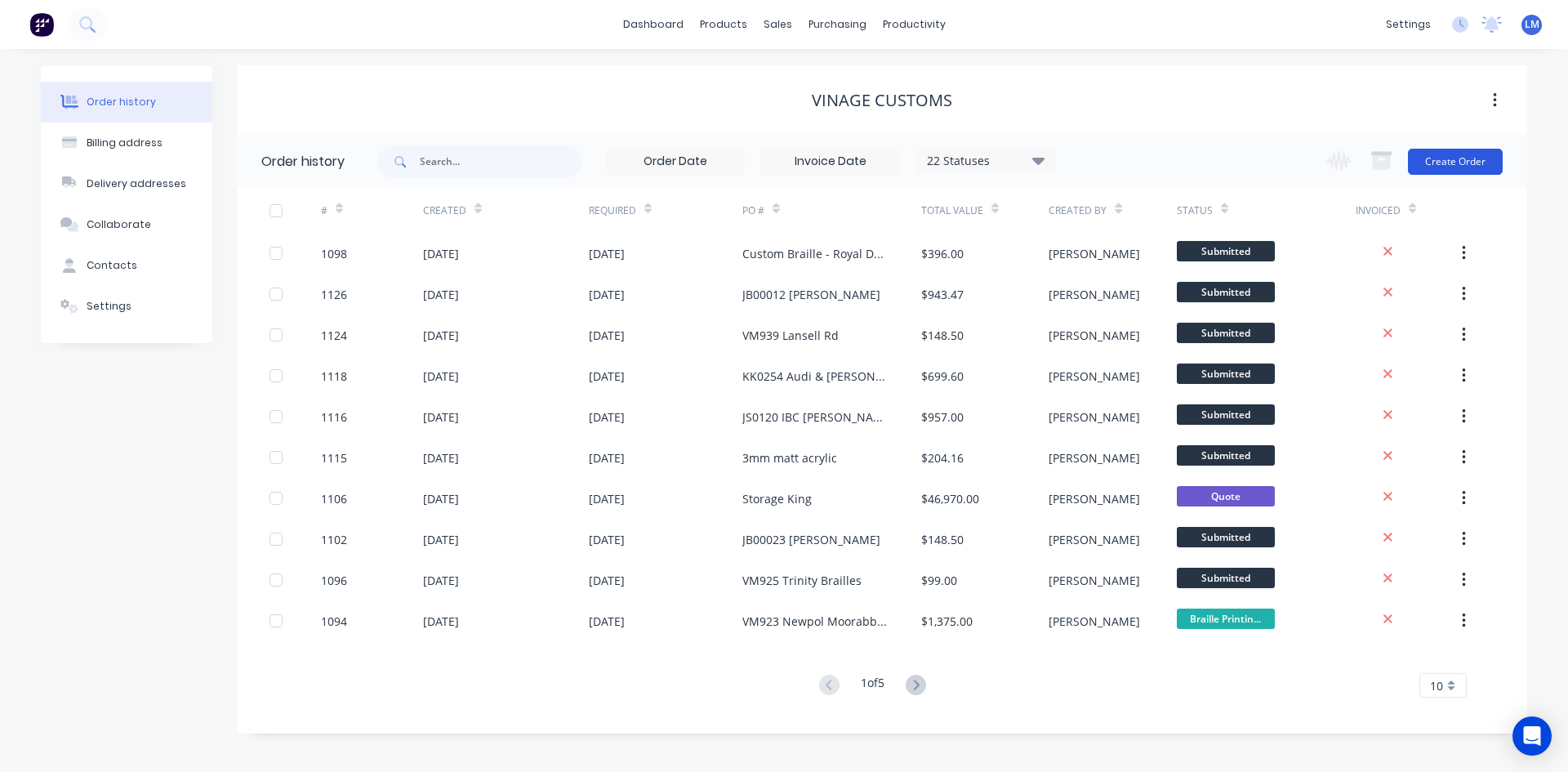
click at [1433, 164] on button "Create Order" at bounding box center [1455, 161] width 95 height 26
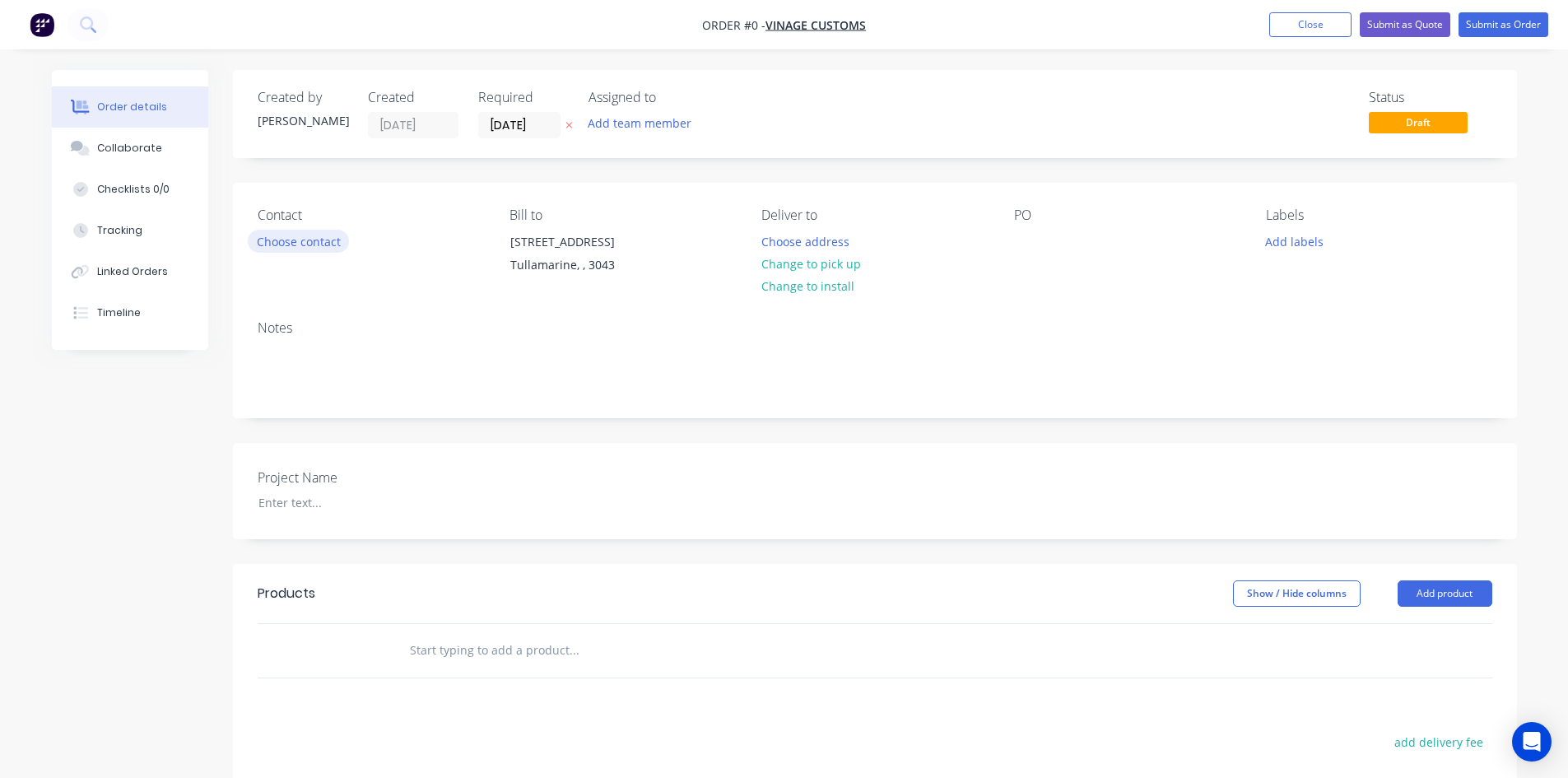
click at [317, 248] on button "Choose contact" at bounding box center [298, 240] width 101 height 23
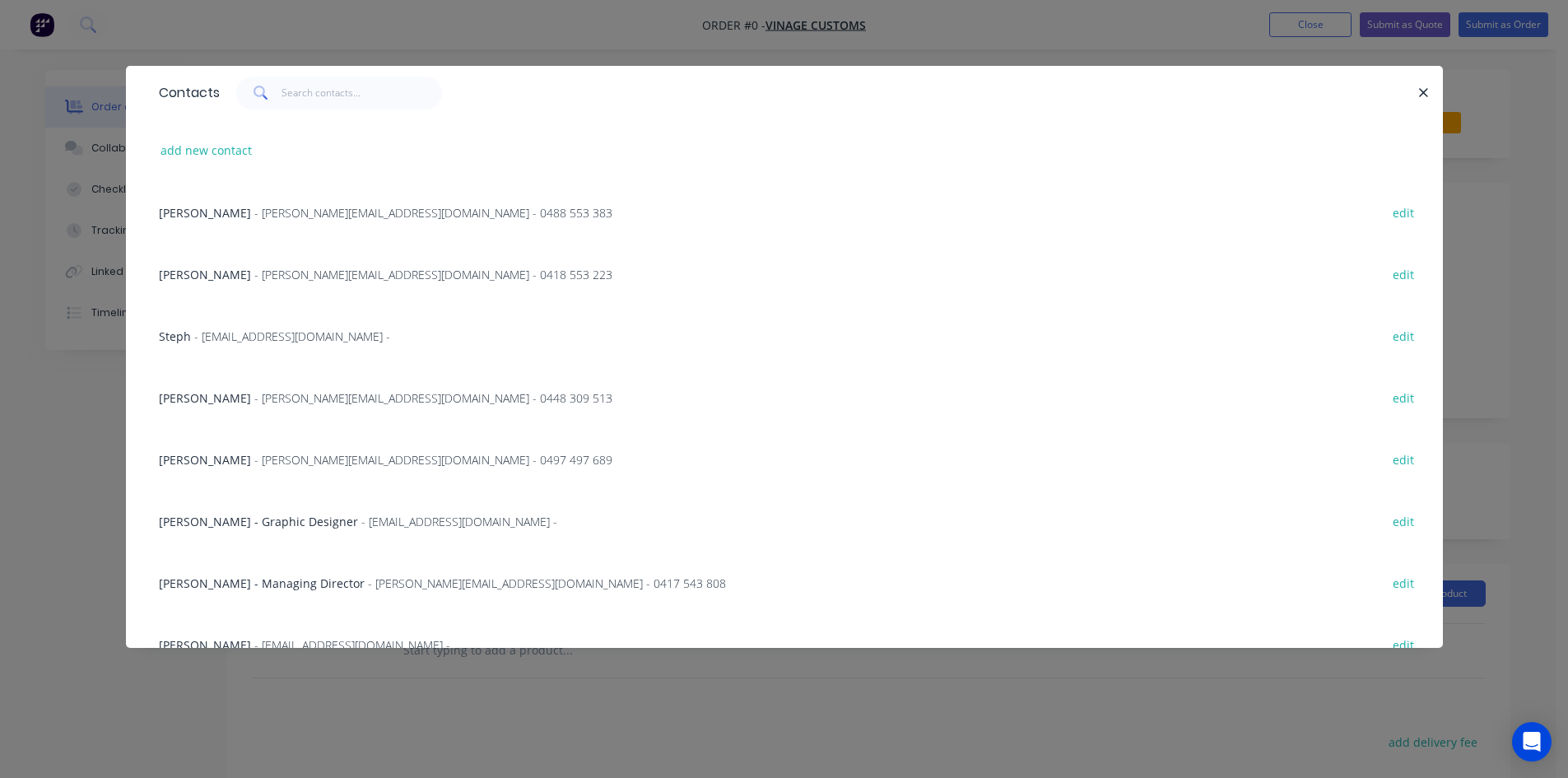
scroll to position [82, 0]
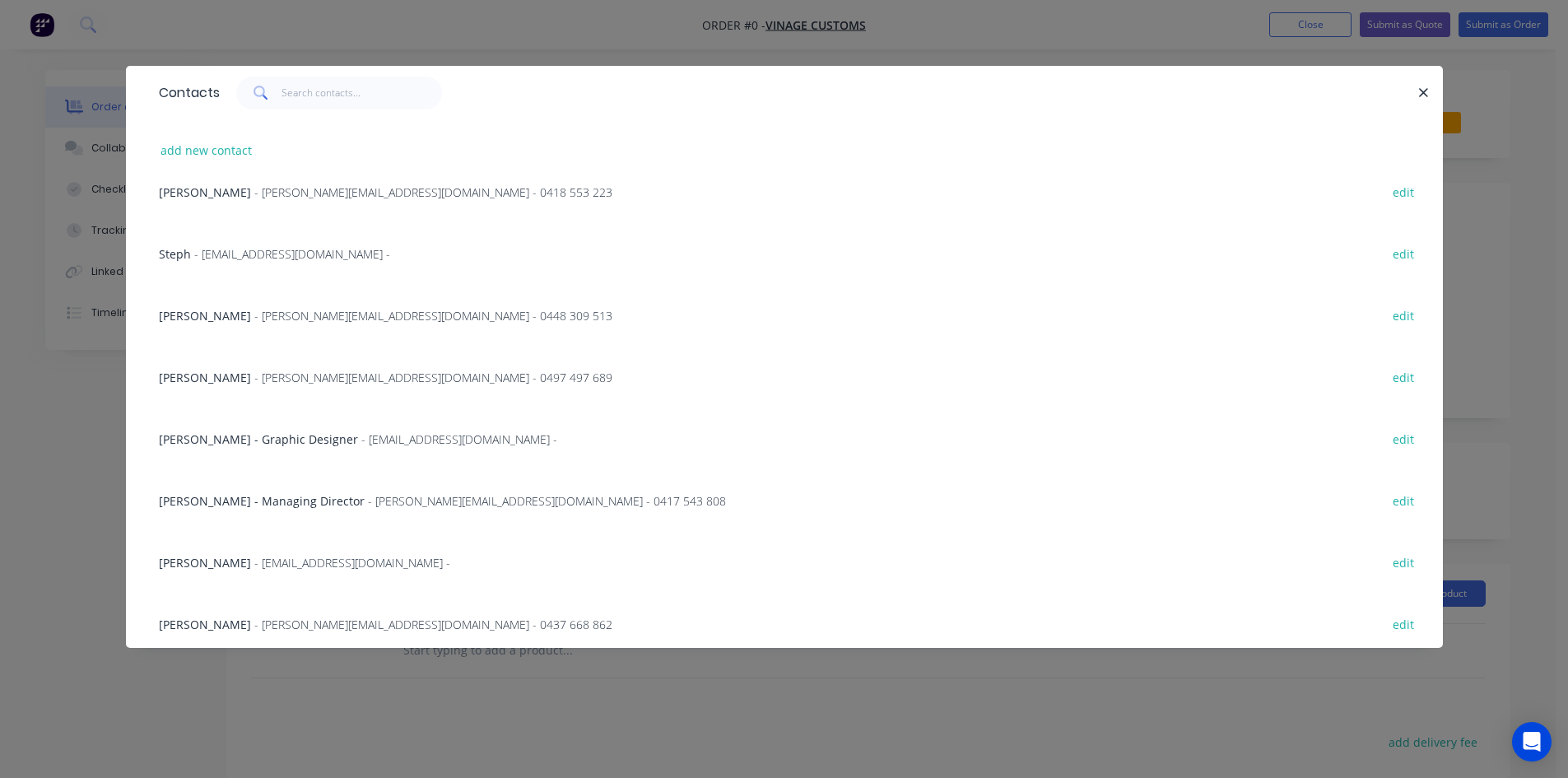
click at [264, 565] on span "- [EMAIL_ADDRESS][DOMAIN_NAME] -" at bounding box center [352, 562] width 196 height 15
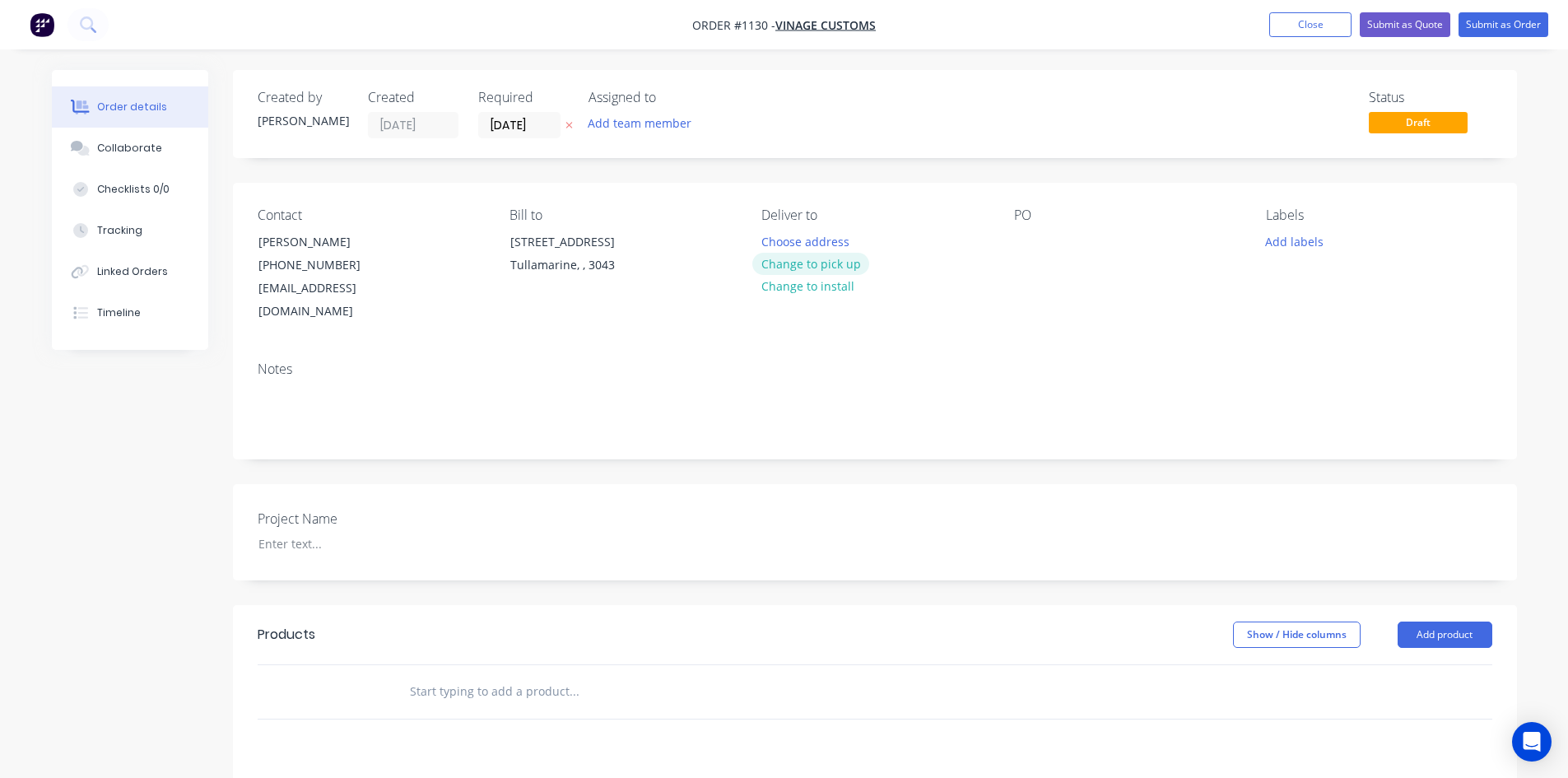
click at [821, 264] on button "Change to pick up" at bounding box center [811, 264] width 116 height 23
click at [1017, 244] on div at bounding box center [1027, 241] width 26 height 23
paste div
click at [296, 532] on div at bounding box center [348, 543] width 206 height 23
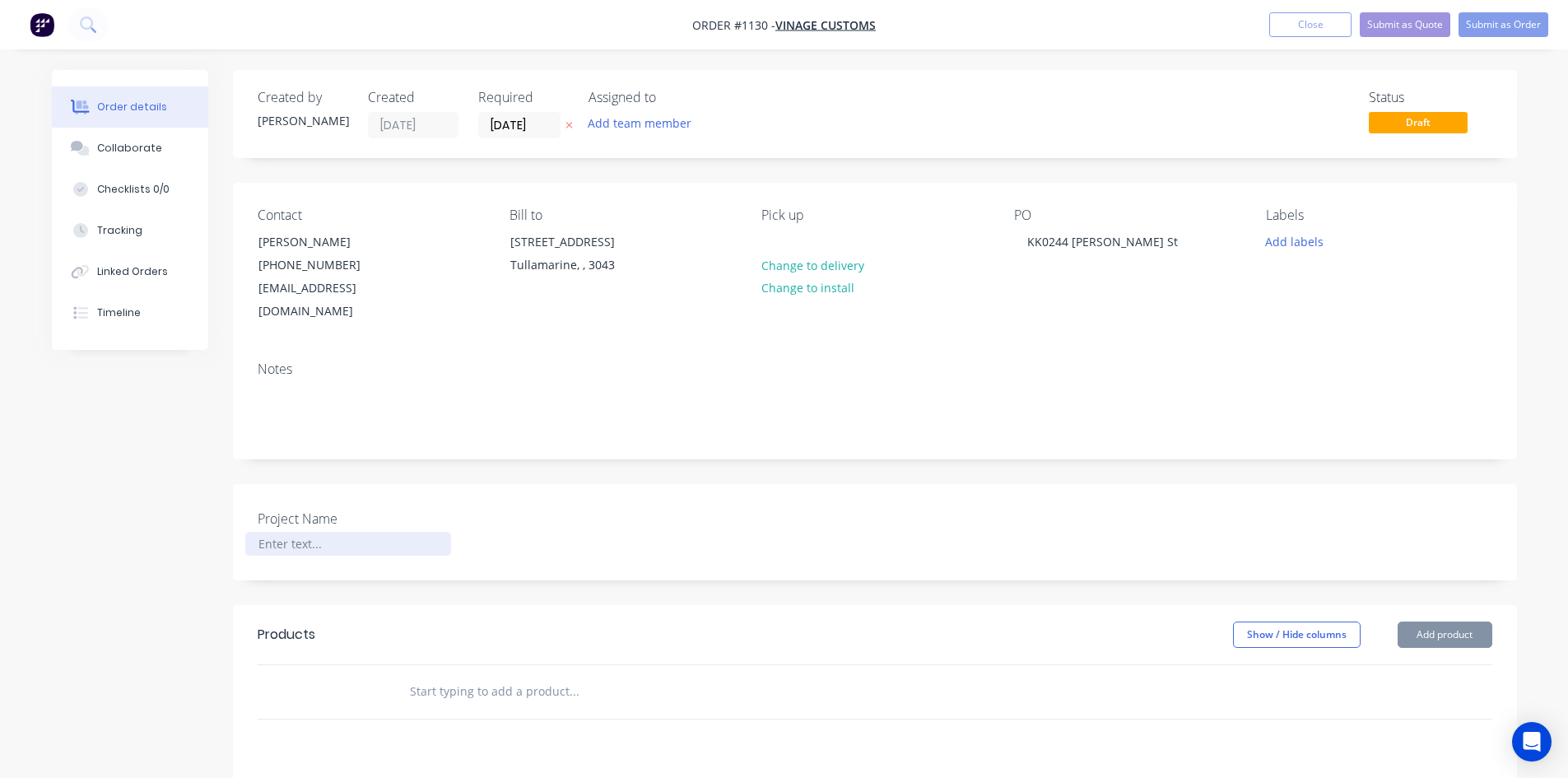
paste div
click at [299, 532] on div at bounding box center [348, 543] width 206 height 23
click at [459, 675] on input "text" at bounding box center [573, 691] width 329 height 32
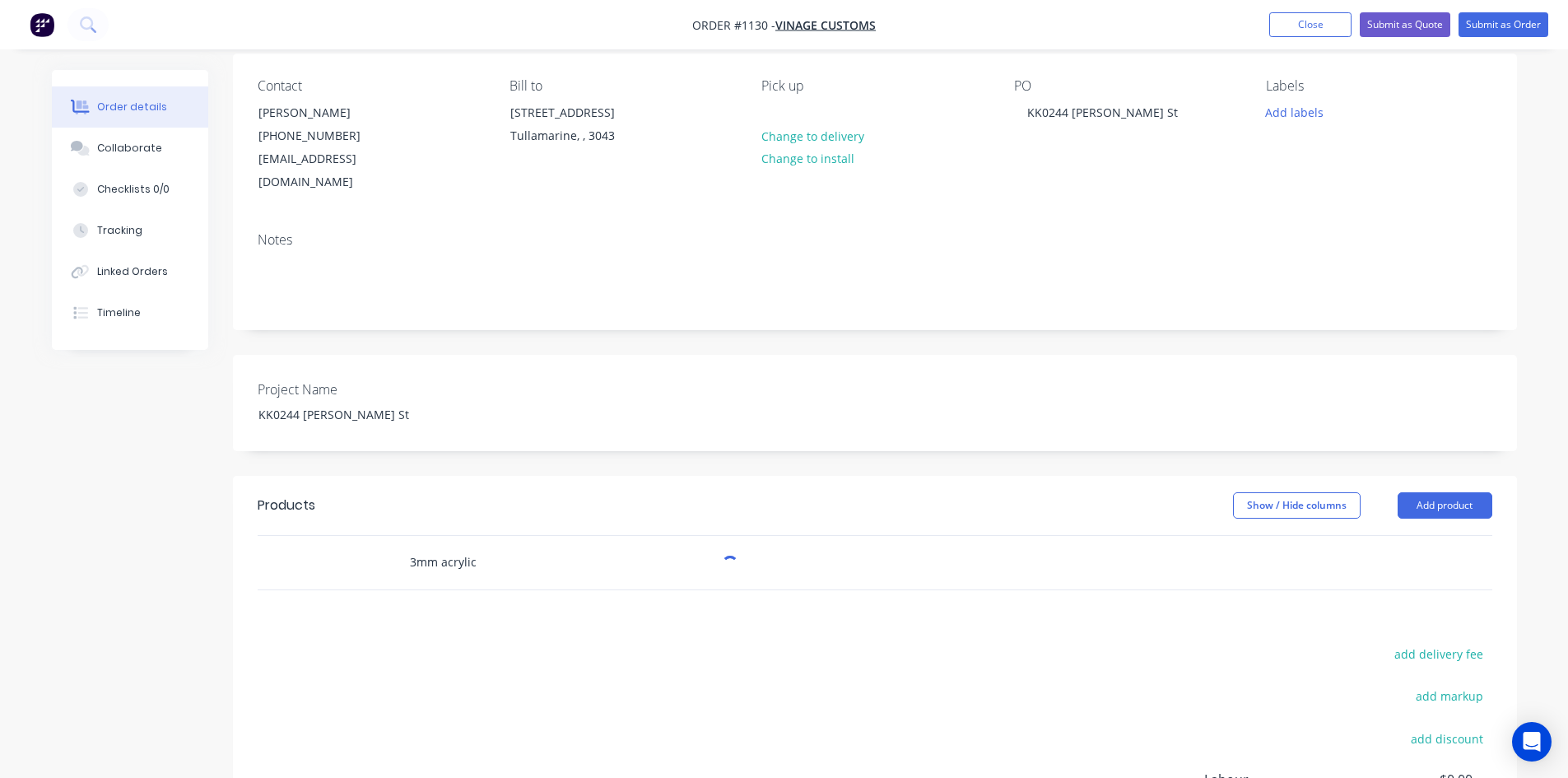
scroll to position [247, 0]
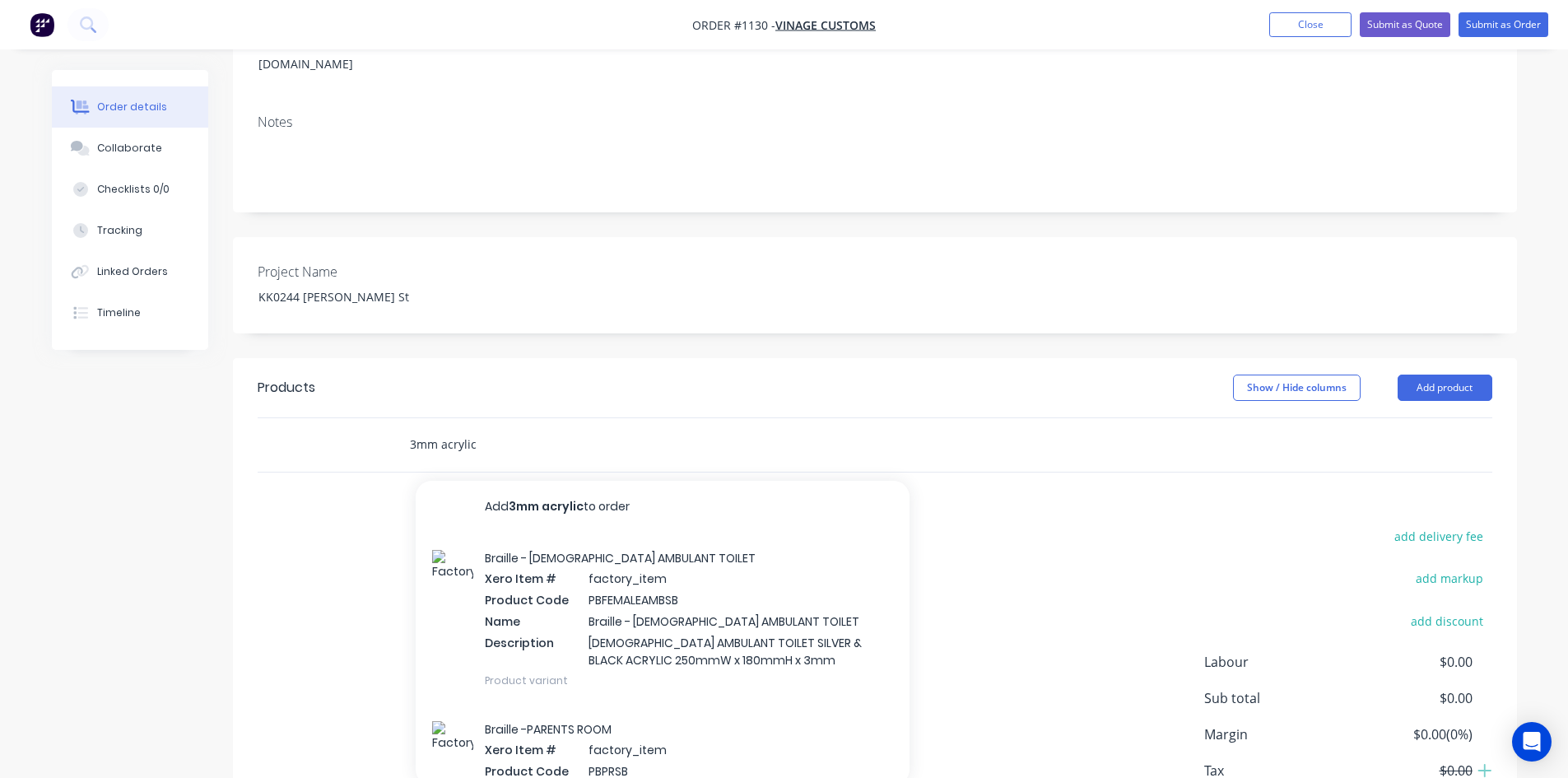
click at [440, 428] on input "3mm acrylic" at bounding box center [573, 444] width 329 height 32
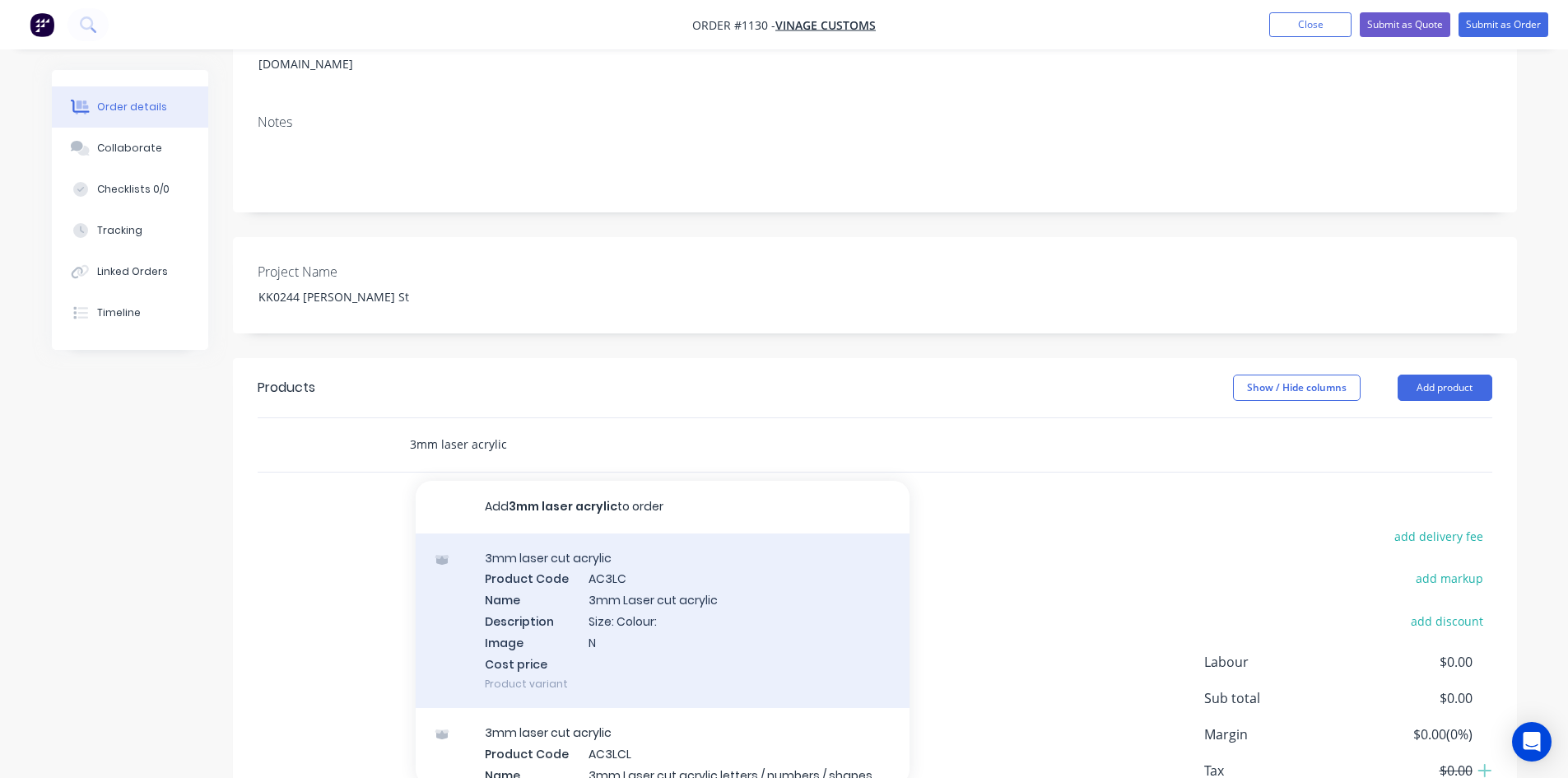
type input "3mm laser acrylic"
click at [775, 590] on div "3mm laser cut acrylic Product Code AC3LC Name 3mm Laser cut acrylic Description…" at bounding box center [663, 621] width 494 height 175
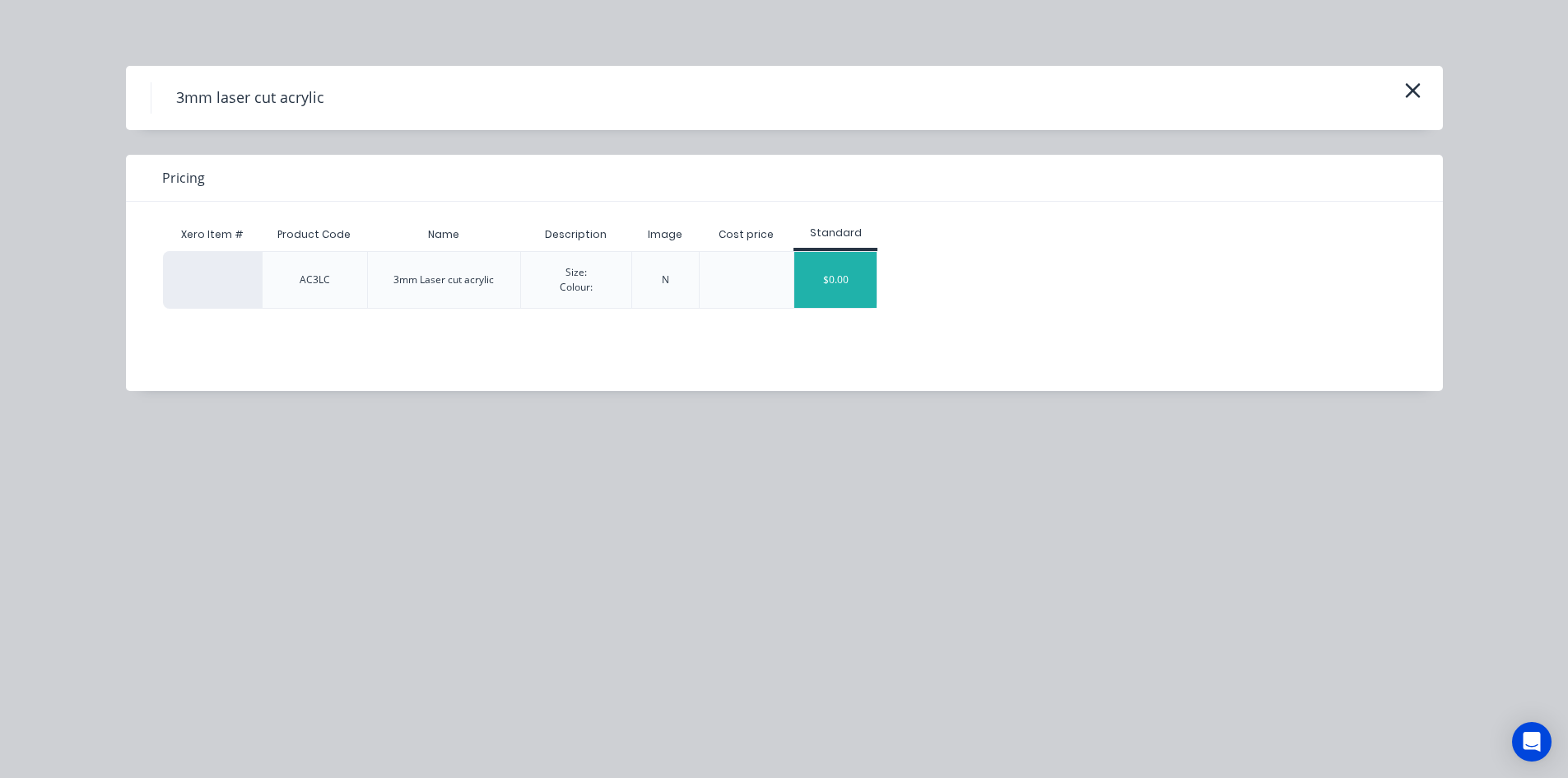
click at [847, 292] on div "$0.00" at bounding box center [835, 280] width 82 height 56
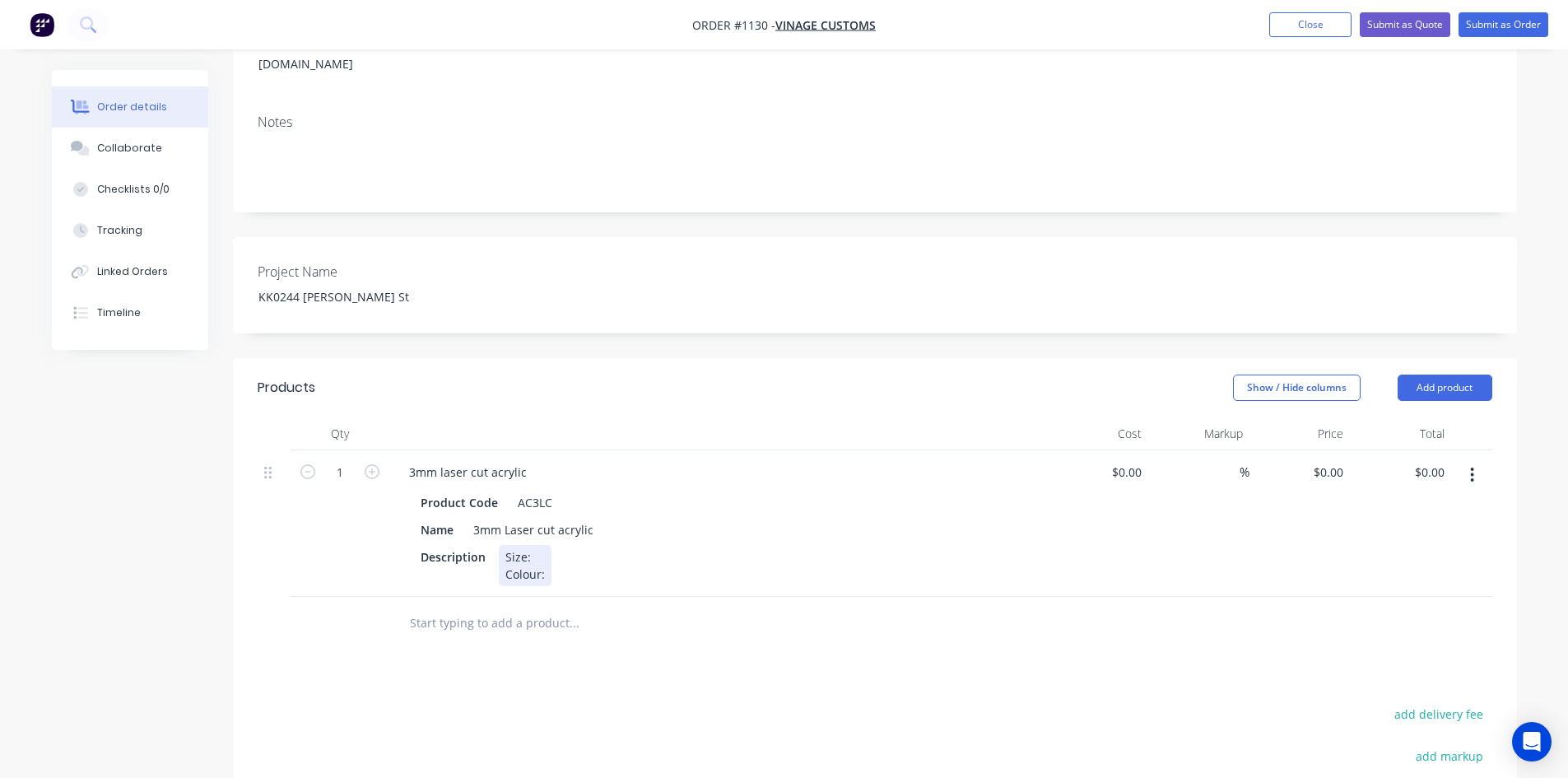
click at [528, 545] on div "Size: Colour:" at bounding box center [525, 566] width 52 height 42
click at [583, 545] on div "Size: 310 x 49 Colour:" at bounding box center [546, 566] width 94 height 42
click at [750, 670] on div "Products Show / Hide columns Add product Qty Cost Markup Price Total 1 3mm lase…" at bounding box center [875, 701] width 1285 height 687
click at [556, 552] on div "Size: 310 x 490 Colour:" at bounding box center [548, 566] width 97 height 42
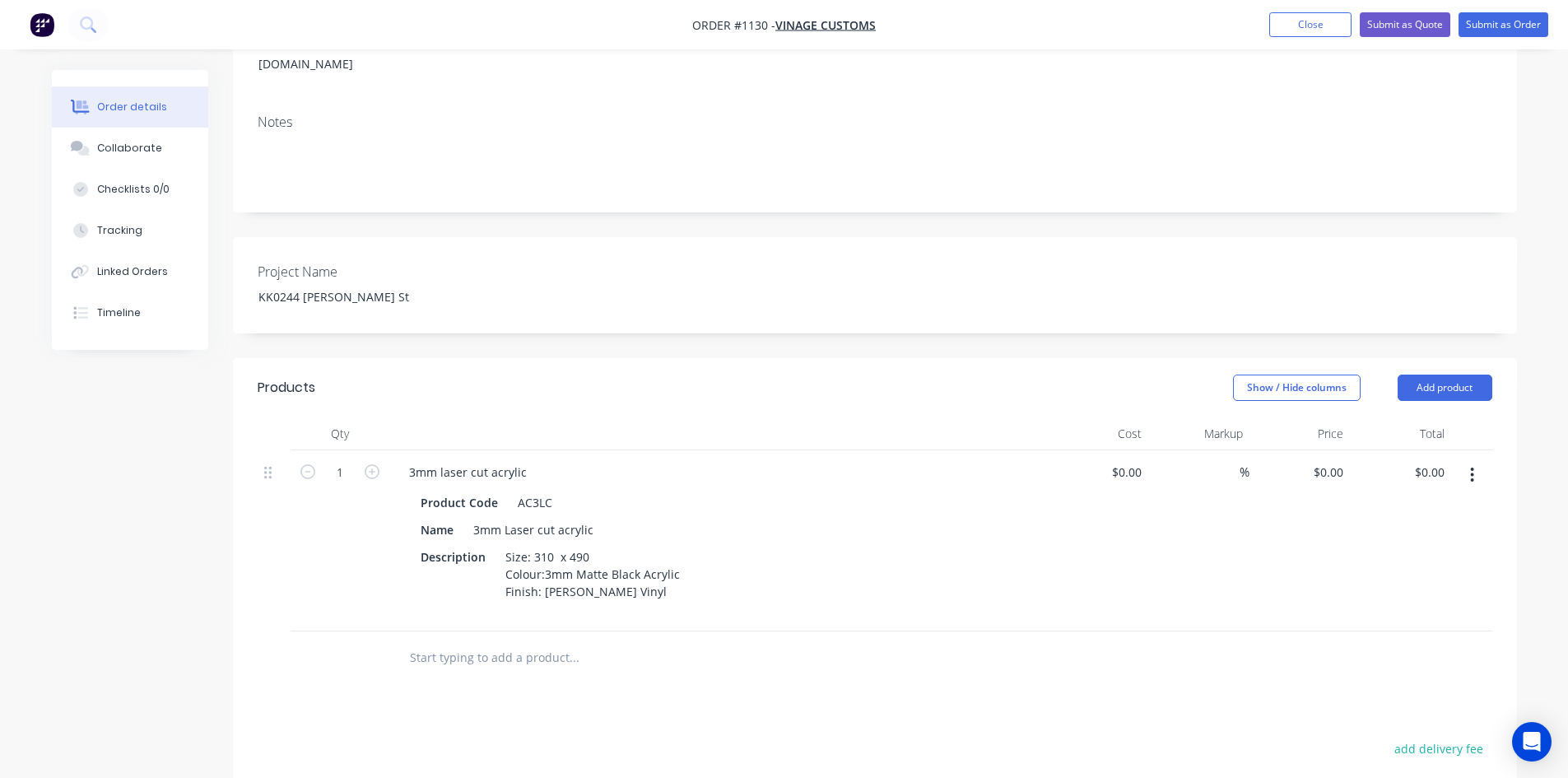
click at [695, 667] on div "Products Show / Hide columns Add product Qty Cost Markup Price Total 1 3mm lase…" at bounding box center [875, 719] width 1285 height 722
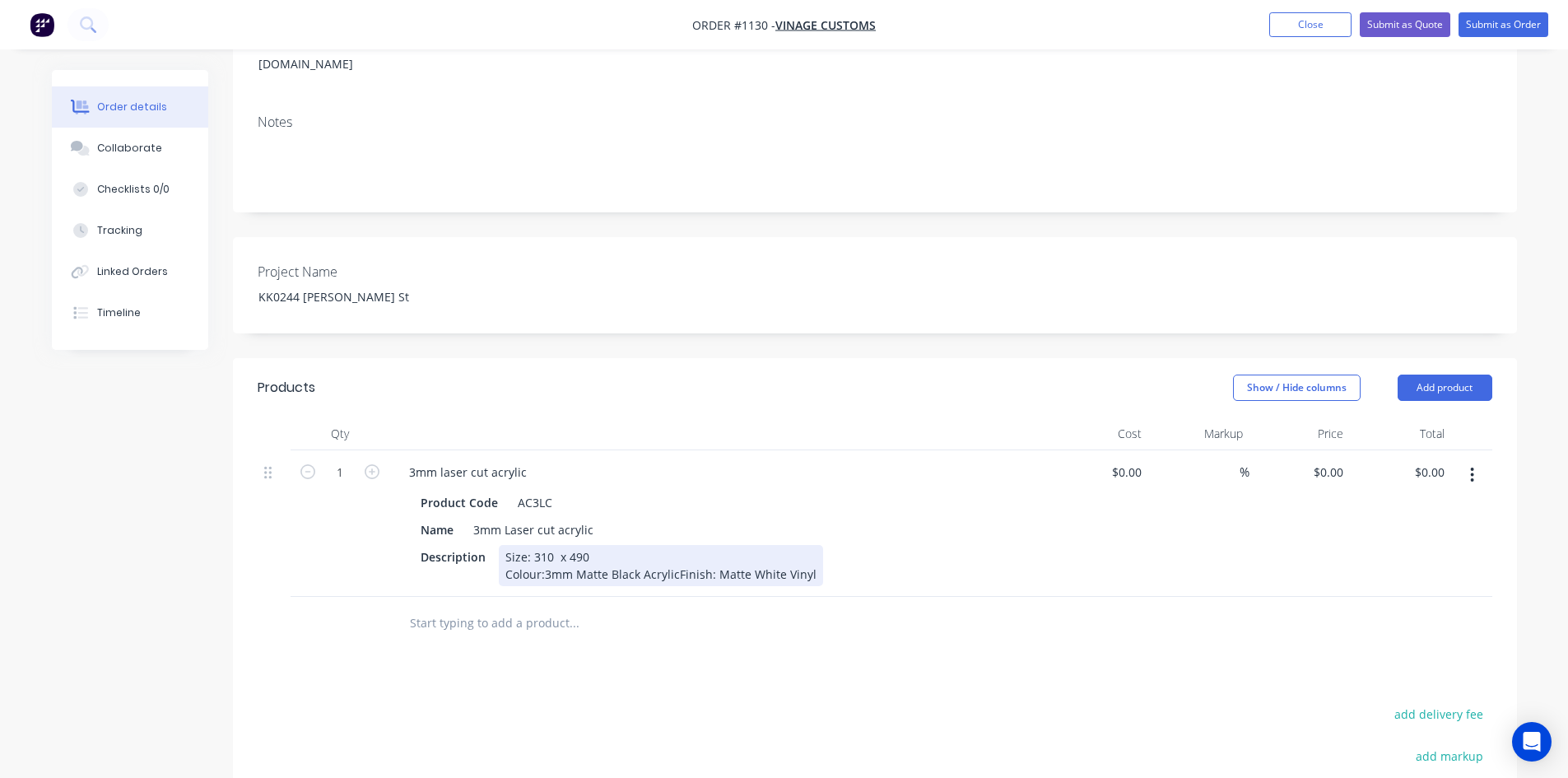
click at [543, 556] on div "Size: 310 x 490 Colour:3mm Matte Black AcrylicFinish: Matte White Vinyl" at bounding box center [661, 566] width 324 height 42
click at [724, 625] on div at bounding box center [685, 623] width 593 height 53
click at [678, 552] on div "Size: 310 x 490 Colour: 3mm Matte Black AcrylicFinish: Matte White Vinyl" at bounding box center [663, 566] width 328 height 42
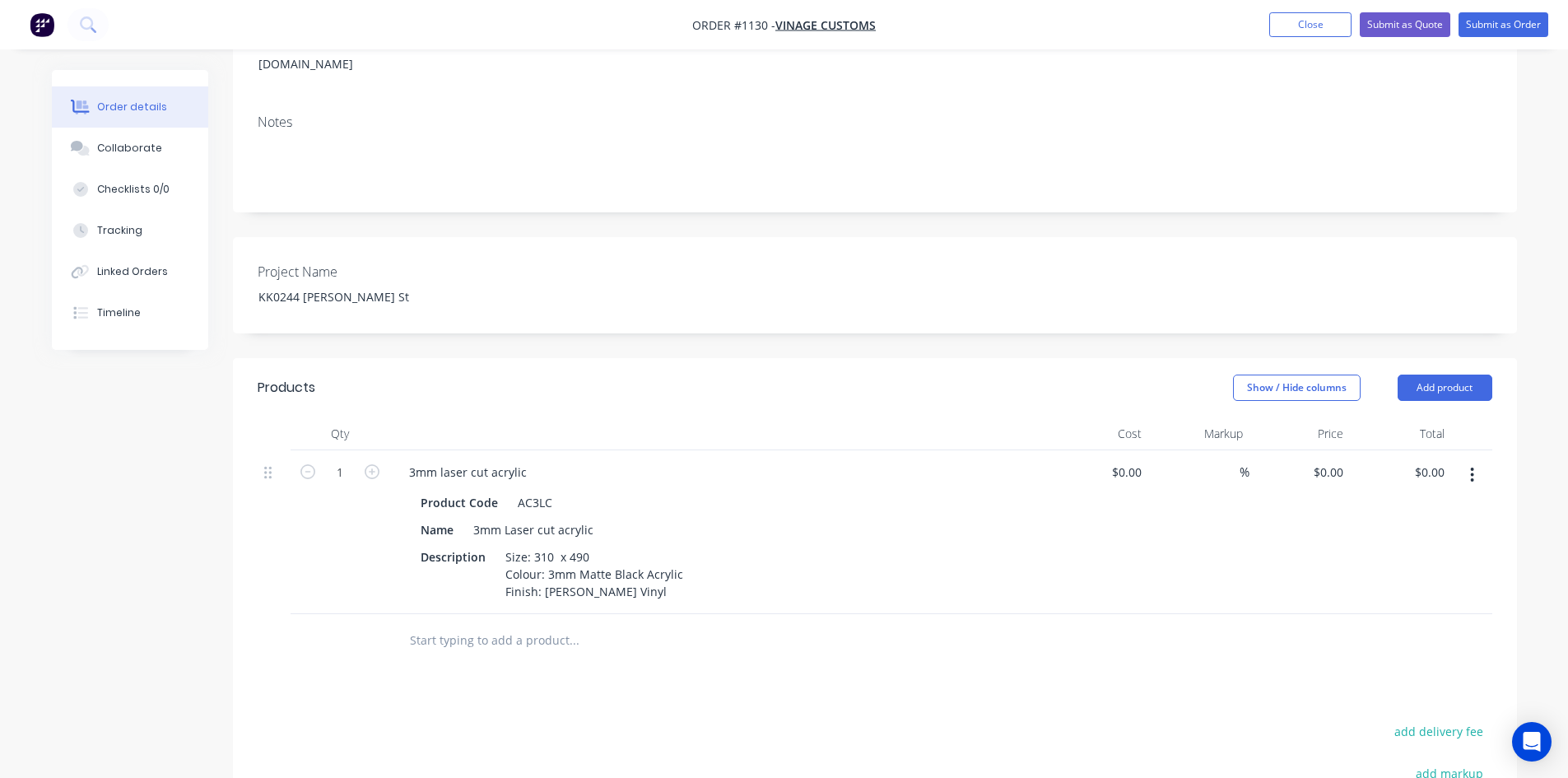
click at [744, 634] on div at bounding box center [685, 640] width 593 height 53
click at [1480, 460] on button "button" at bounding box center [1472, 475] width 39 height 30
click at [1414, 539] on div "Duplicate" at bounding box center [1414, 551] width 126 height 23
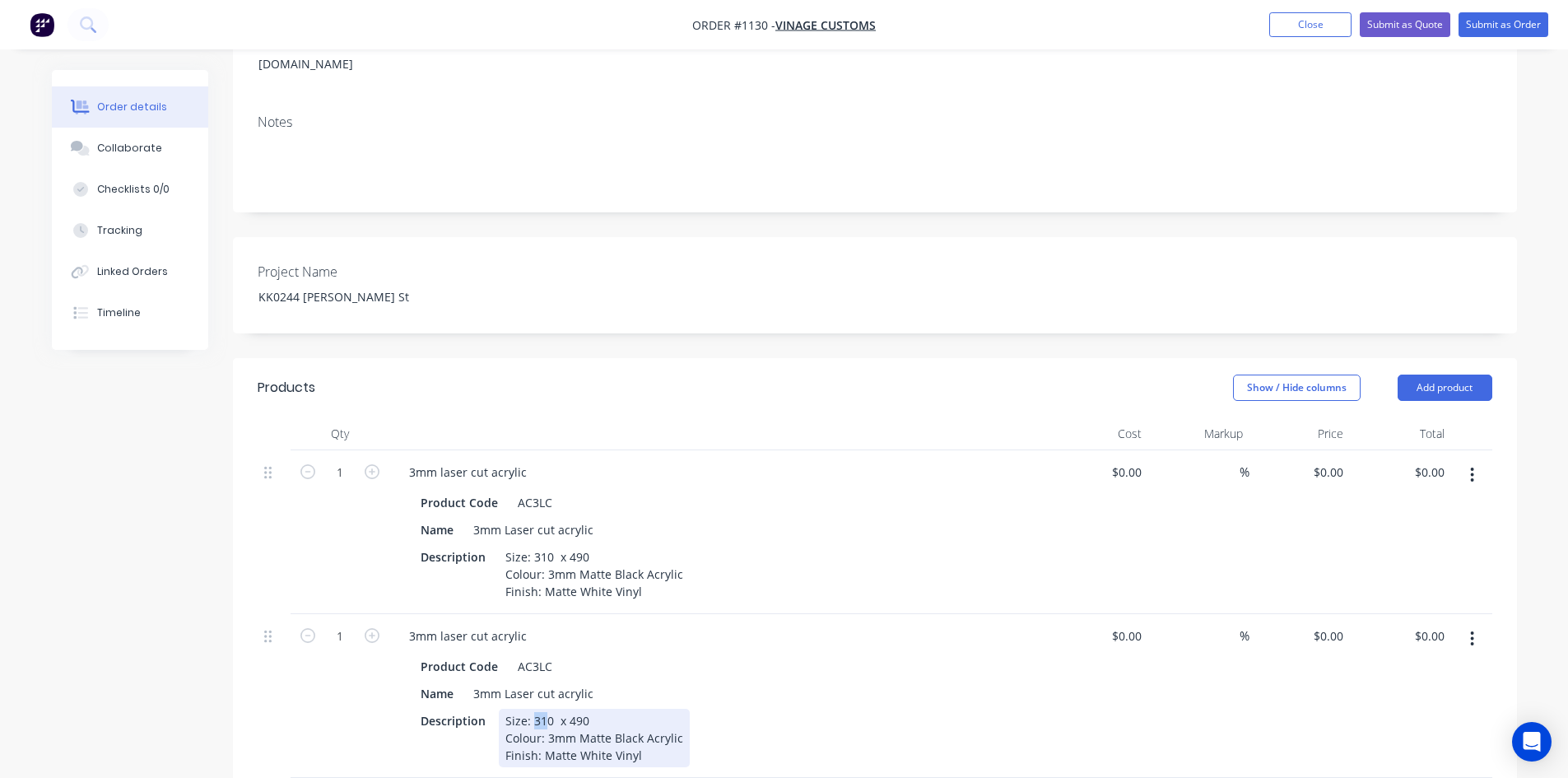
drag, startPoint x: 532, startPoint y: 699, endPoint x: 547, endPoint y: 694, distance: 15.8
click at [547, 709] on div "Size: 310 x 490 Colour: 3mm Matte Black Acrylic Finish: Matte White Vinyl" at bounding box center [595, 737] width 191 height 59
click at [905, 681] on div "Name 3mm Laser cut acrylic" at bounding box center [716, 693] width 603 height 23
click at [579, 709] on div "Size: 240 x 490 Colour: 3mm Matte Black Acrylic Finish: Matte White Vinyl" at bounding box center [595, 737] width 191 height 59
click at [874, 709] on div "Description Size: 240 x 410 Colour: 3mm Matte Black Acrylic Finish: Matte White…" at bounding box center [716, 737] width 603 height 59
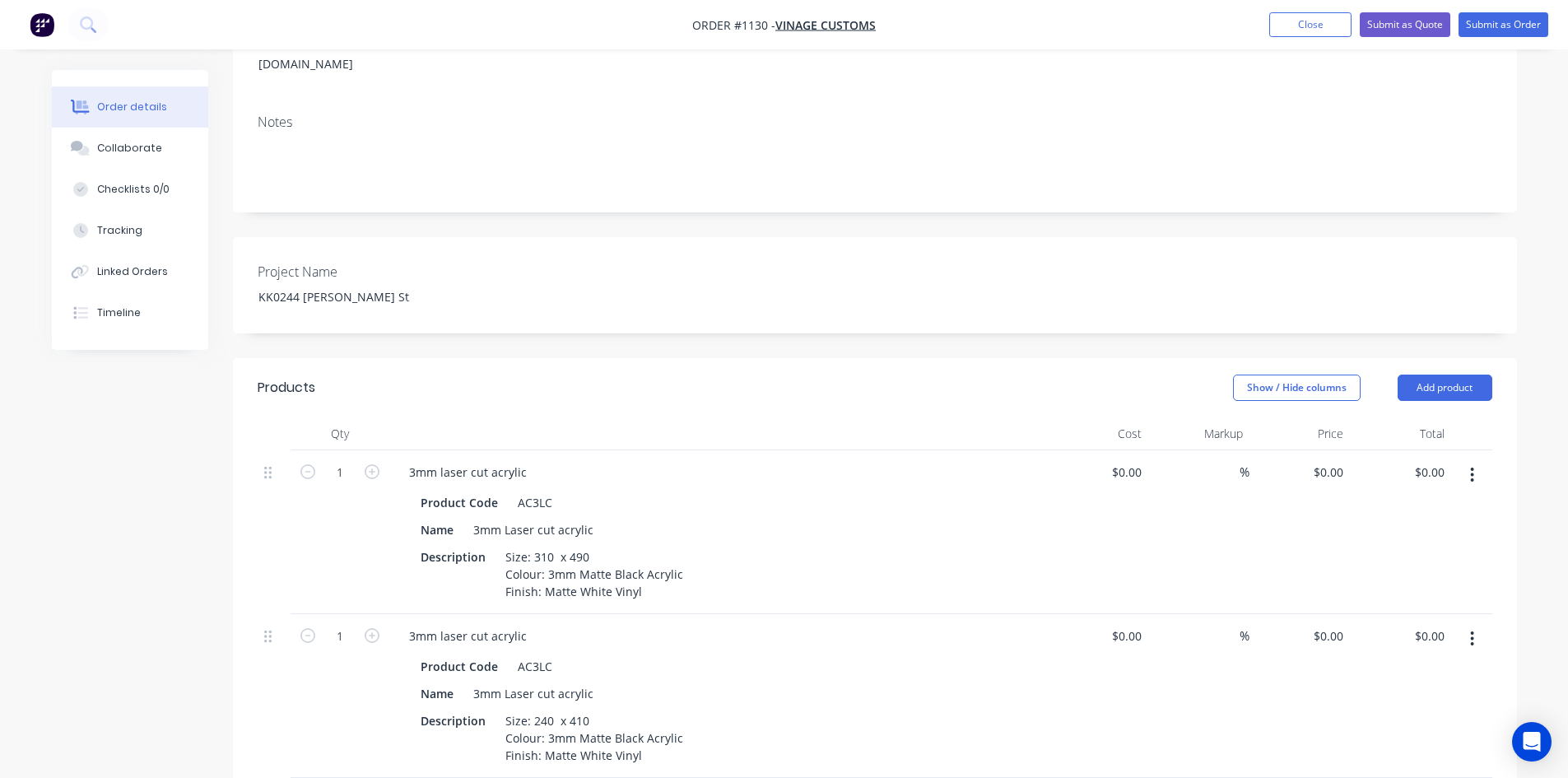
click at [1218, 707] on div "%" at bounding box center [1199, 695] width 101 height 163
click at [1229, 460] on input at bounding box center [1229, 472] width 19 height 23
type input "50"
click at [1228, 624] on input at bounding box center [1229, 635] width 19 height 23
type input "50"
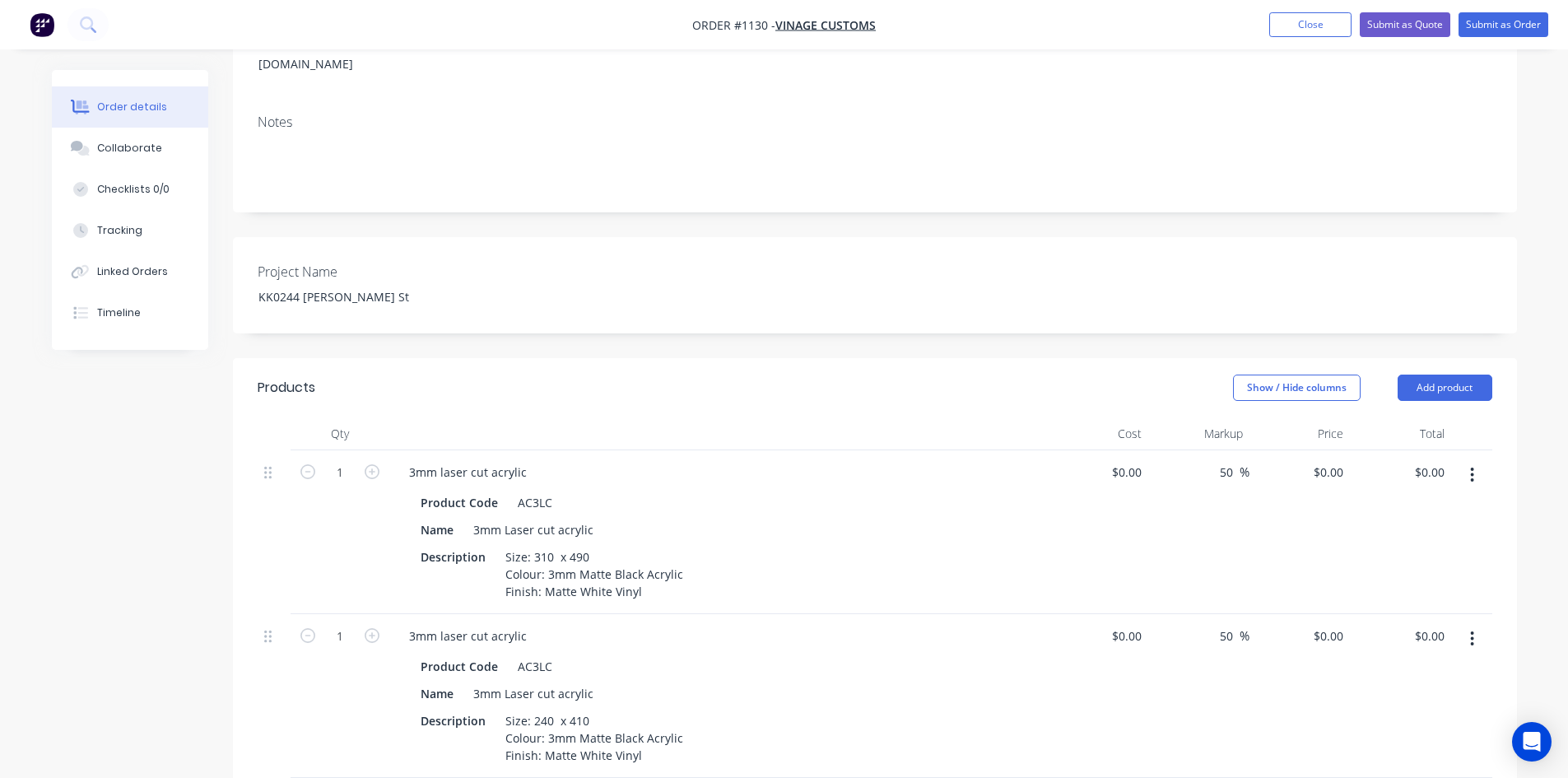
click at [1212, 704] on div "50 50 %" at bounding box center [1199, 695] width 101 height 163
click at [1127, 460] on div at bounding box center [1136, 472] width 25 height 23
type input "$35.00"
type input "$52.50"
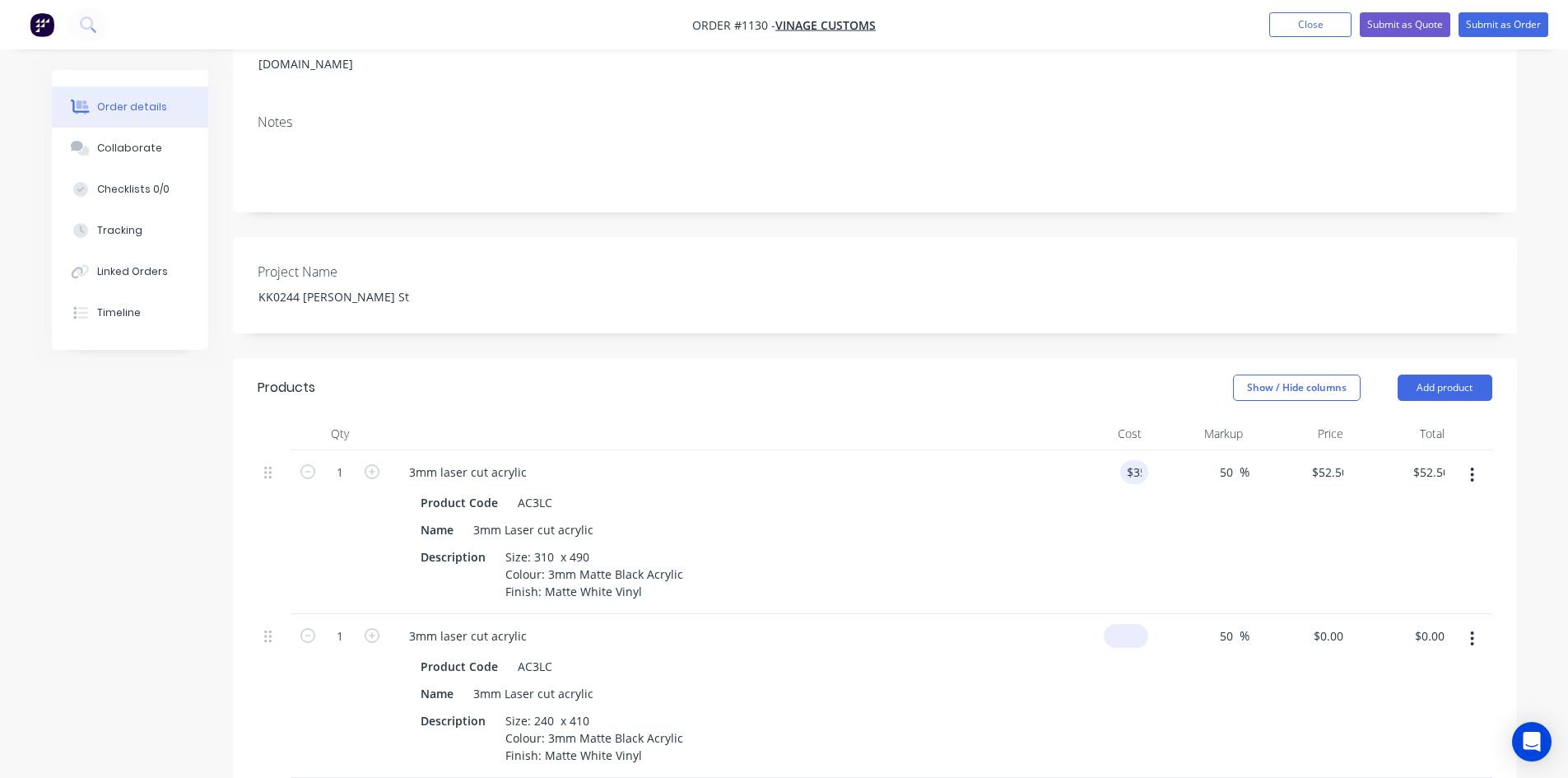
click at [1137, 624] on input at bounding box center [1129, 635] width 38 height 23
type input "$30.00"
type input "$45.00"
click at [1051, 626] on div "$30.00 30" at bounding box center [1099, 695] width 101 height 163
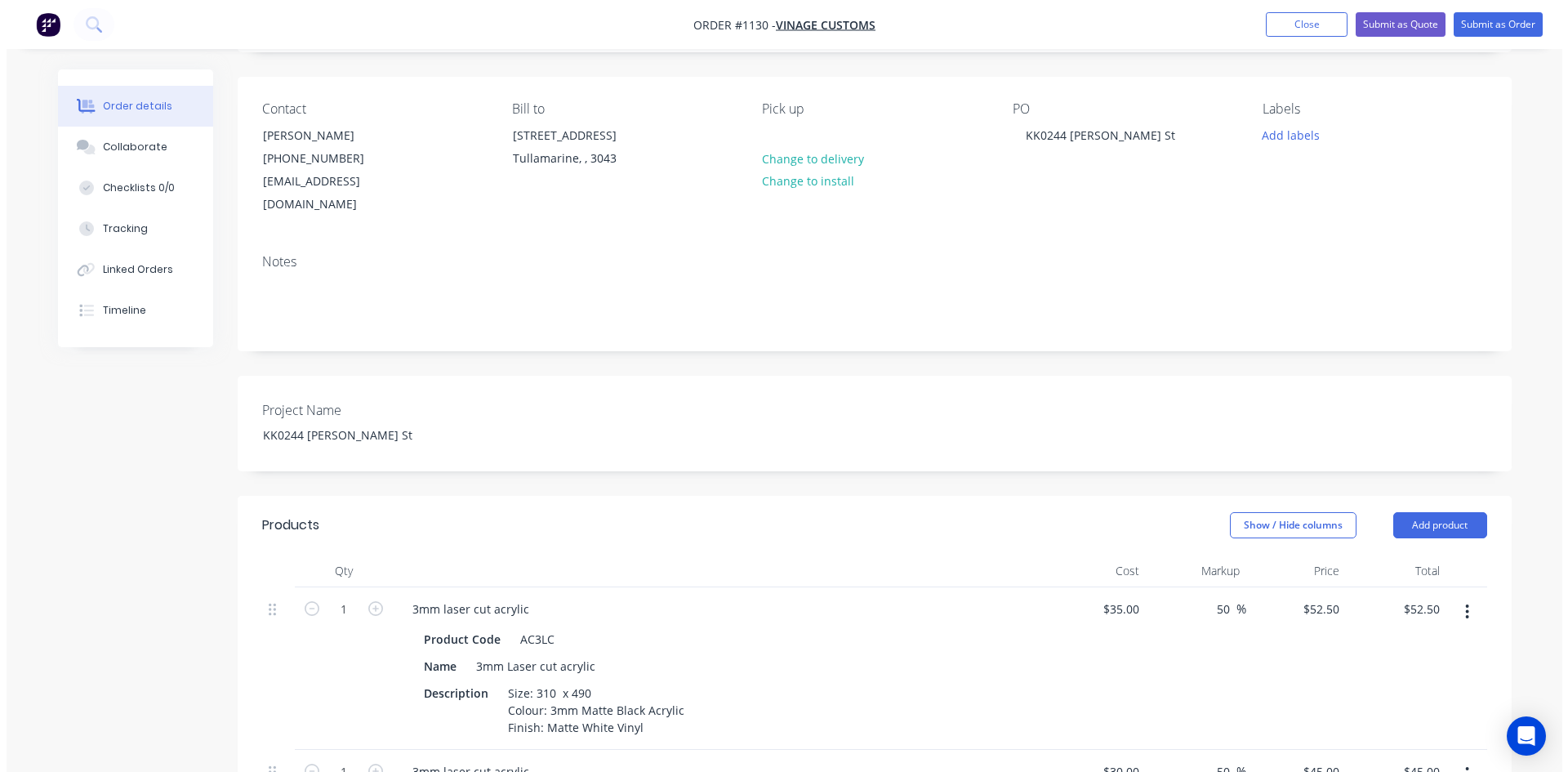
scroll to position [0, 0]
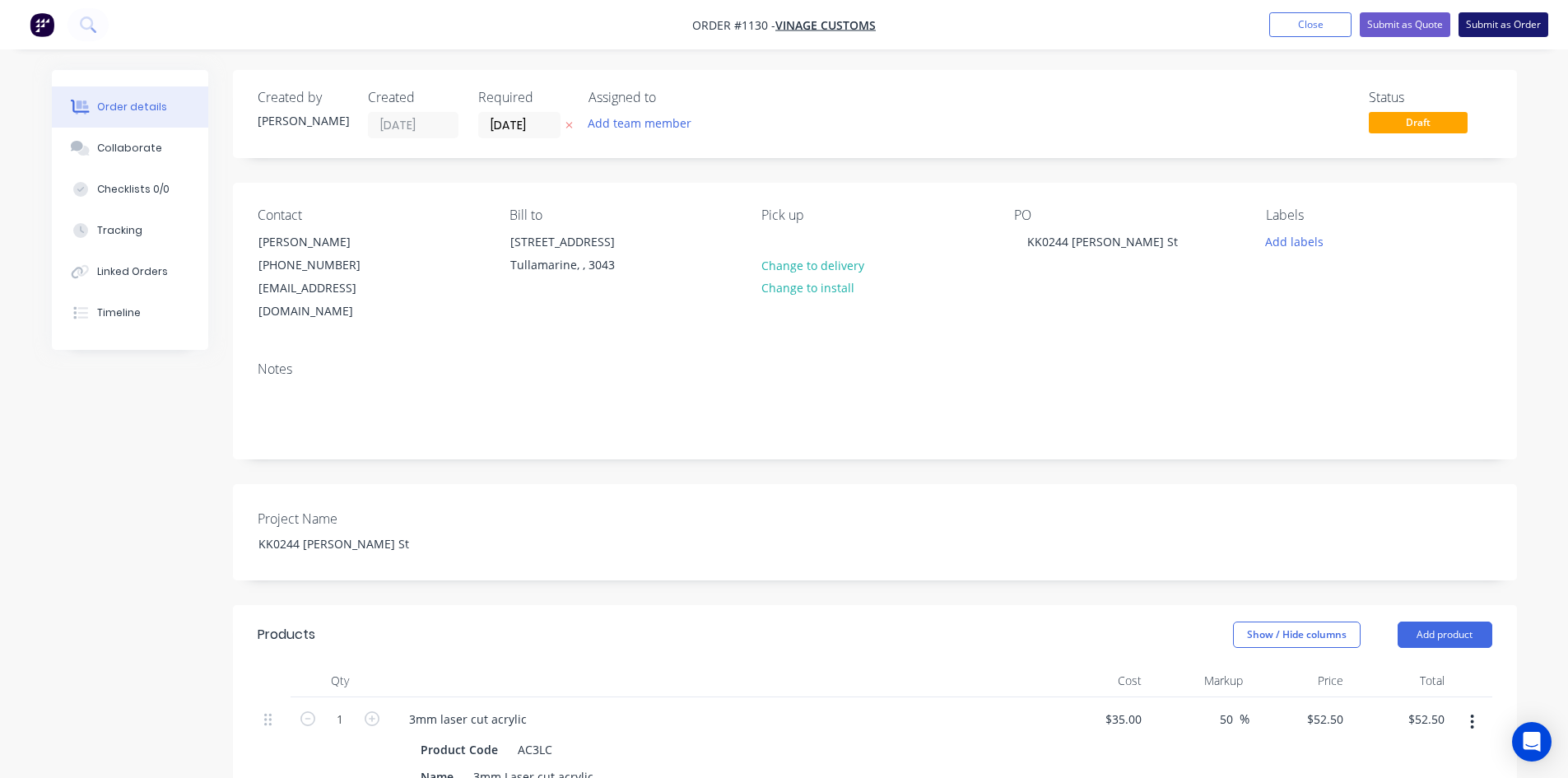
click at [1508, 22] on button "Submit as Order" at bounding box center [1503, 24] width 89 height 24
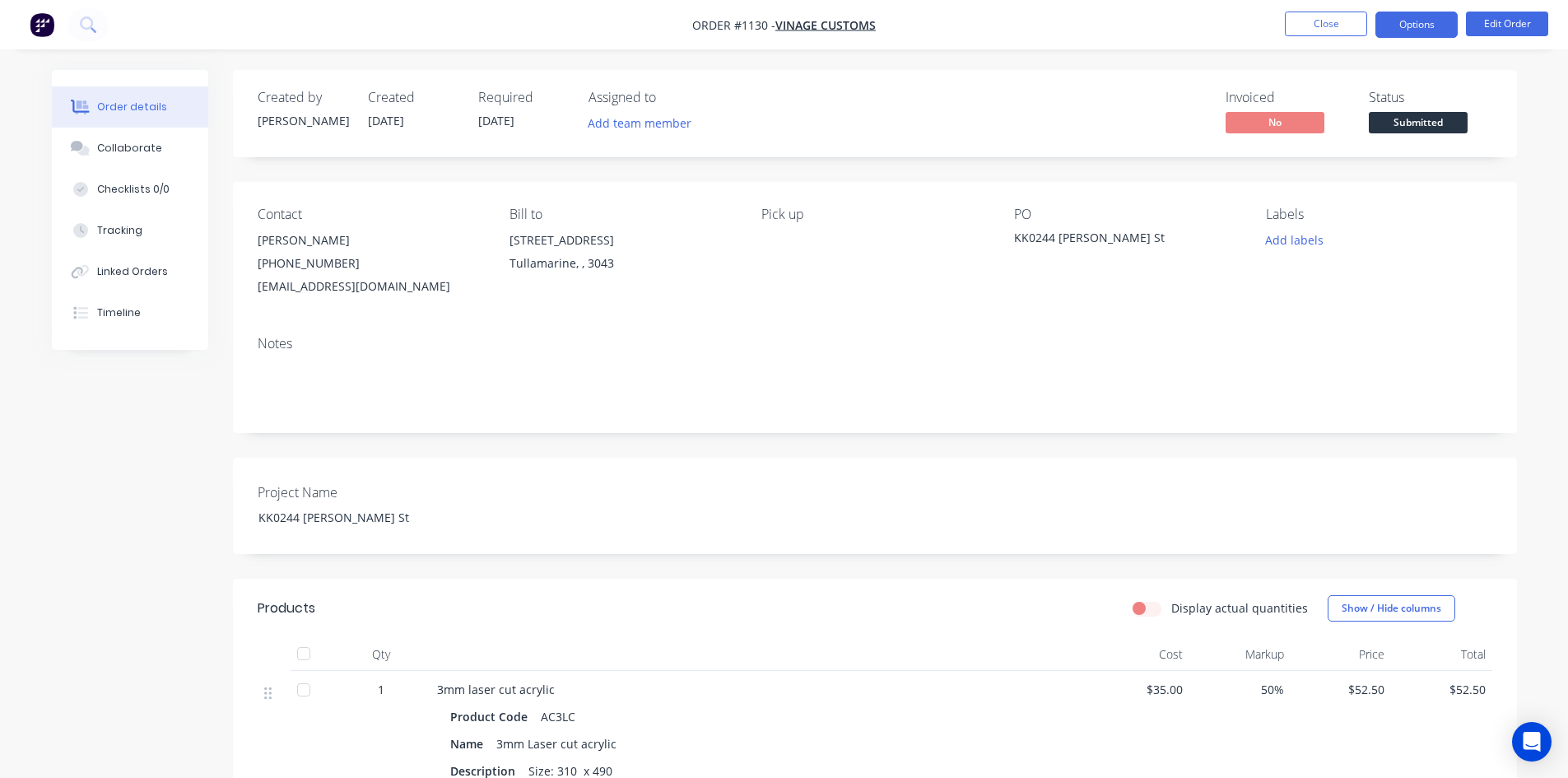
click at [1414, 20] on button "Options" at bounding box center [1416, 24] width 82 height 26
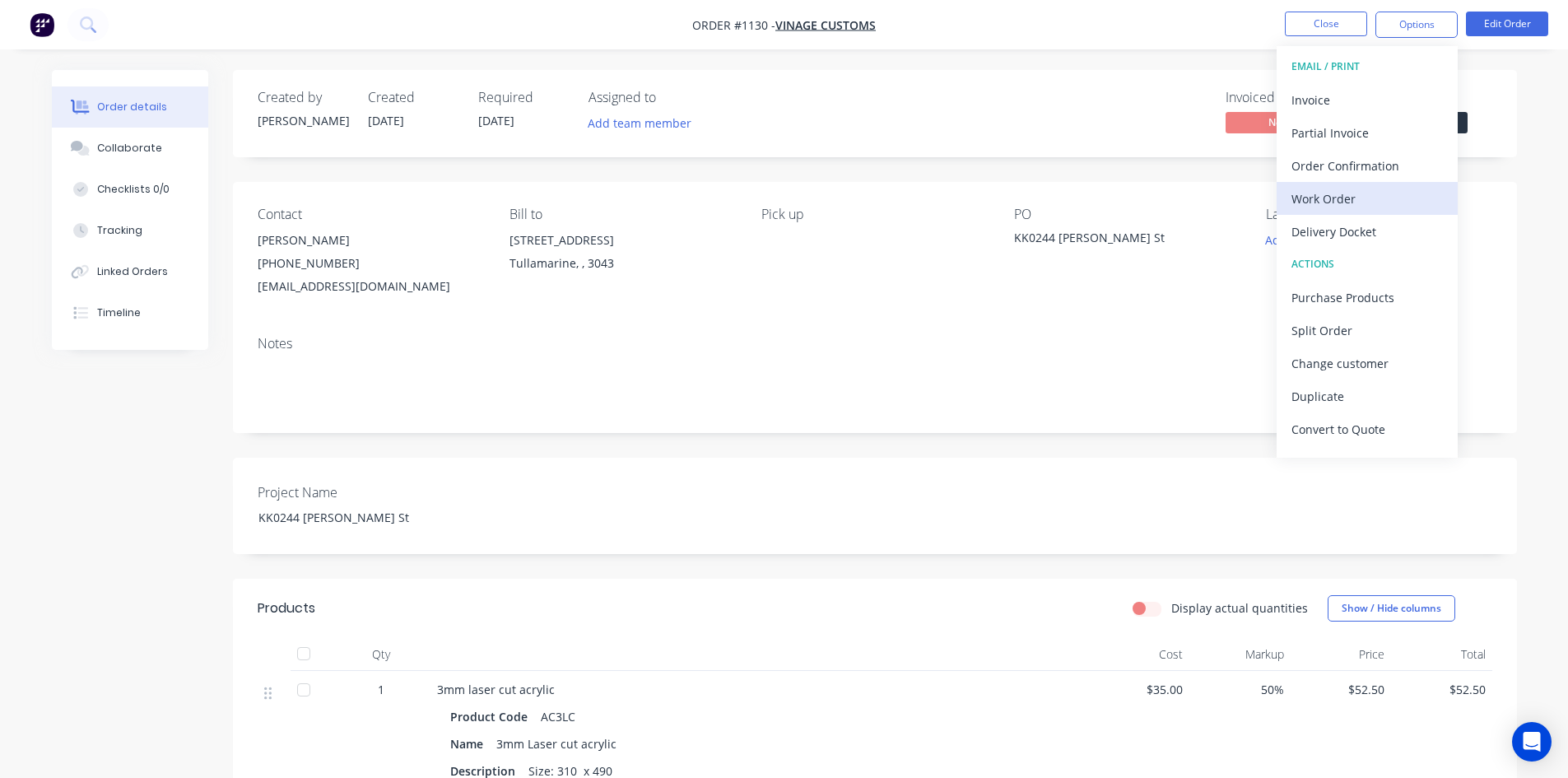
click at [1365, 190] on div "Work Order" at bounding box center [1368, 199] width 152 height 23
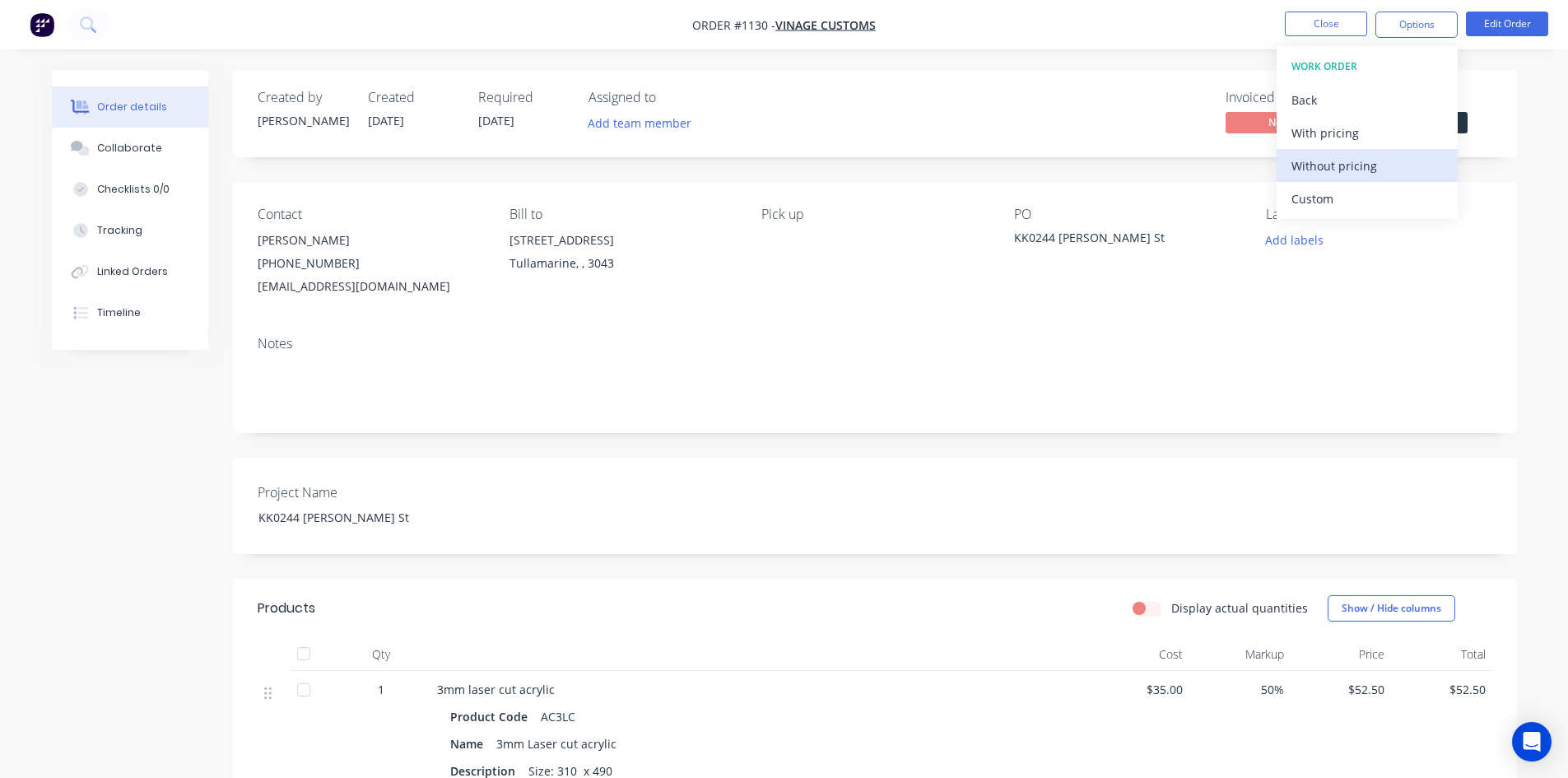
click at [1343, 162] on div "Without pricing" at bounding box center [1368, 166] width 152 height 23
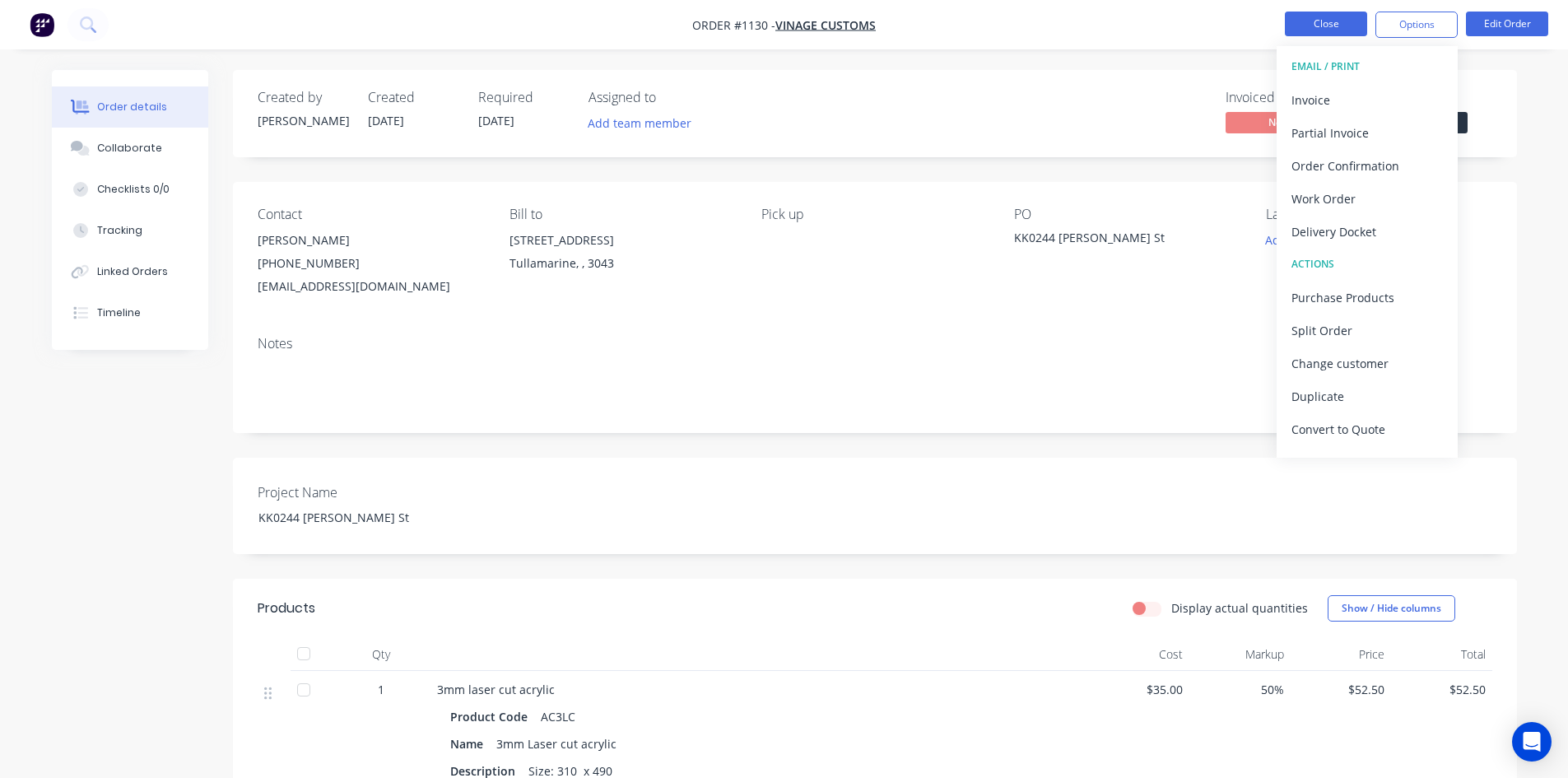
click at [1316, 19] on button "Close" at bounding box center [1326, 23] width 82 height 24
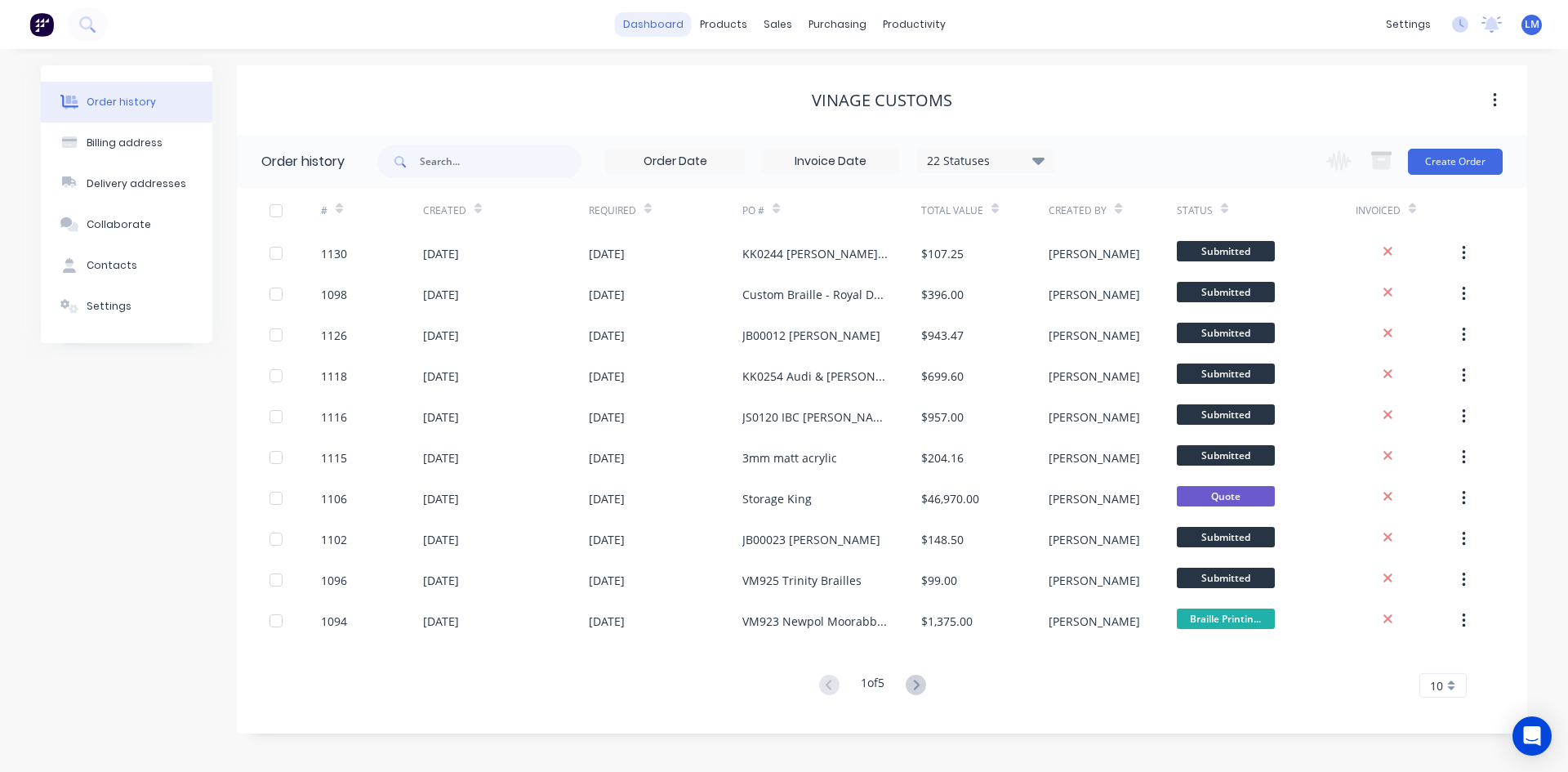
click at [653, 21] on link "dashboard" at bounding box center [654, 24] width 77 height 24
